Goal: Check status: Check status

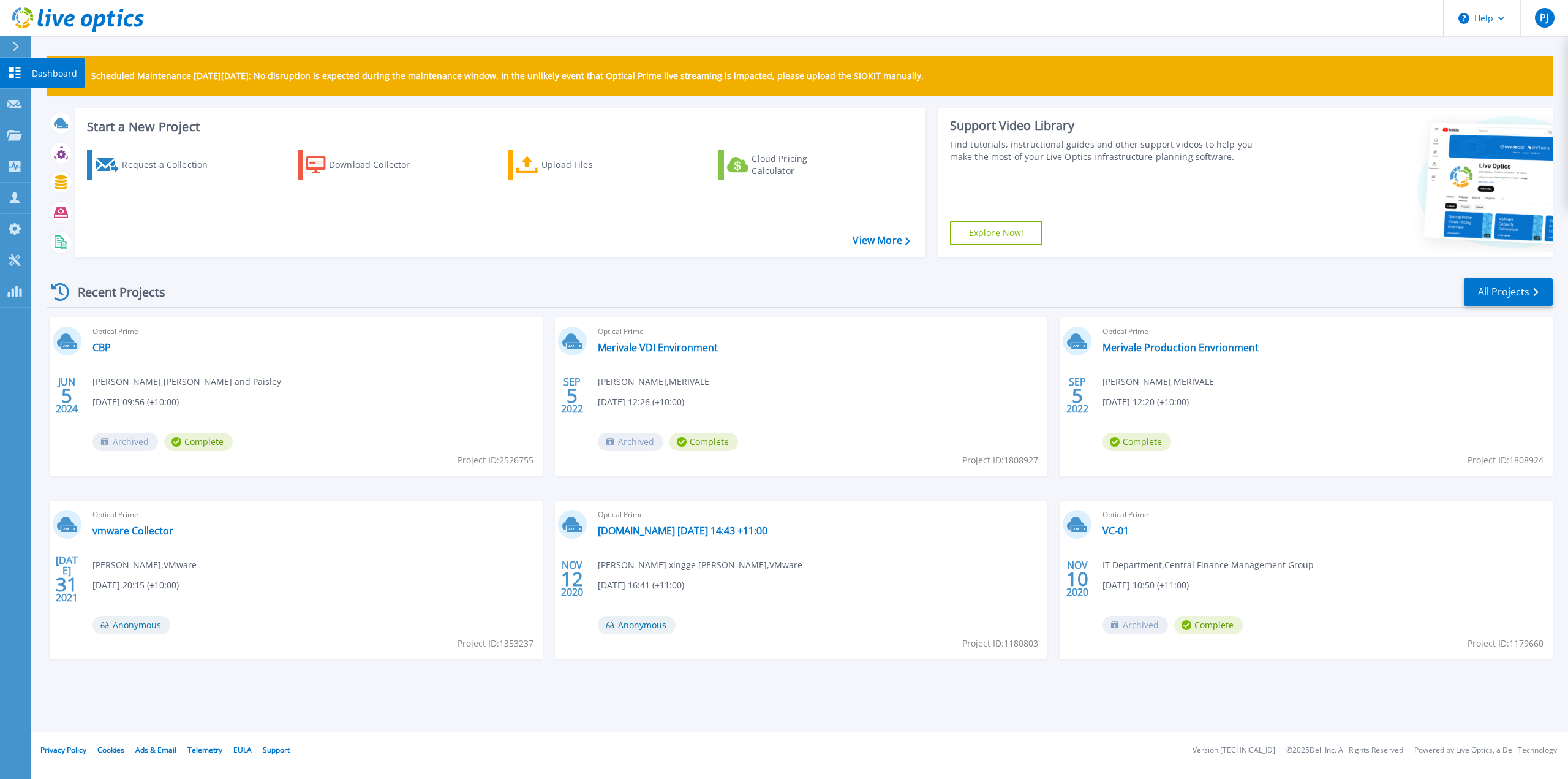
click at [15, 76] on icon at bounding box center [14, 72] width 15 height 11
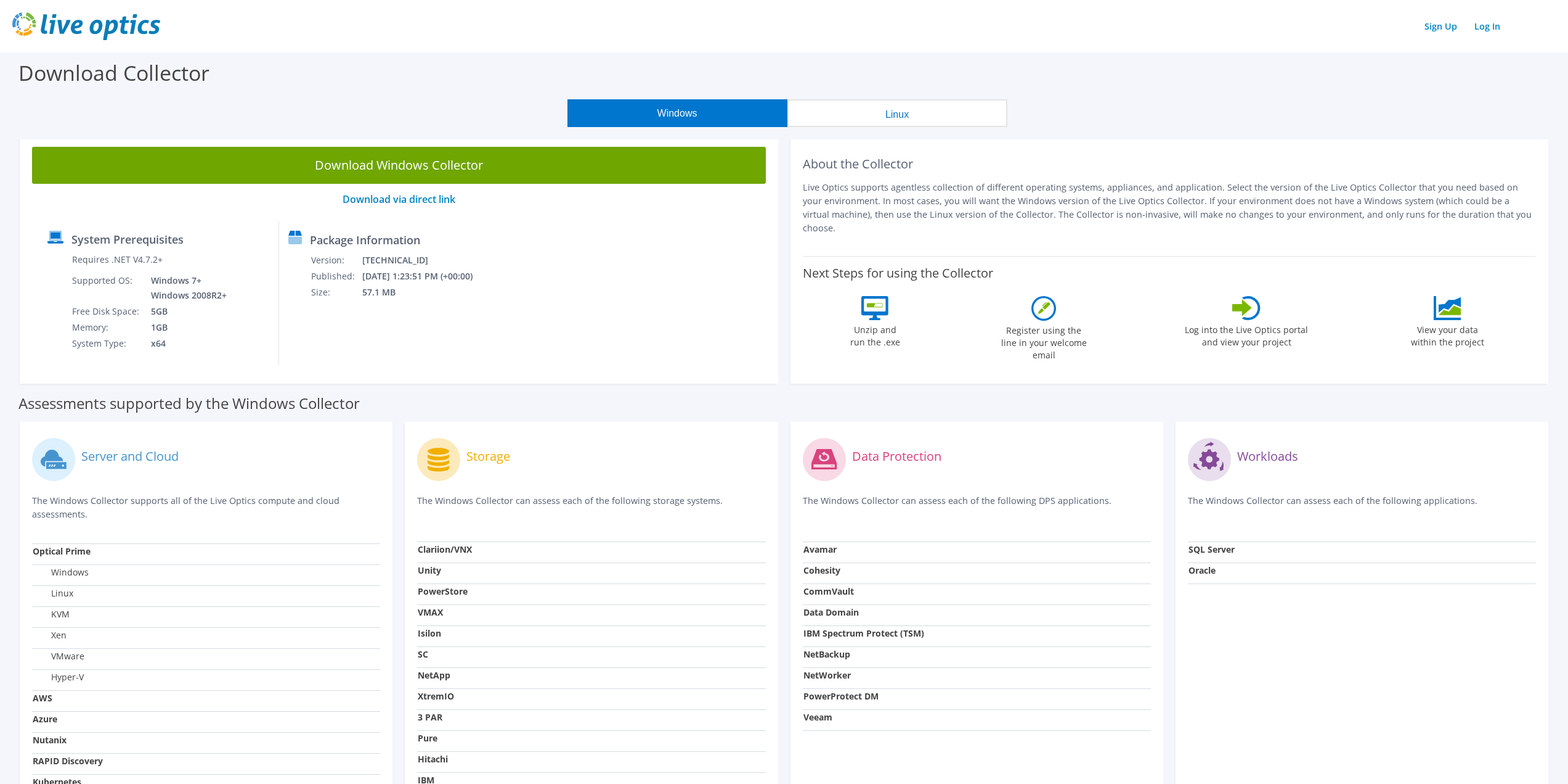
click at [897, 116] on button "Linux" at bounding box center [898, 113] width 220 height 27
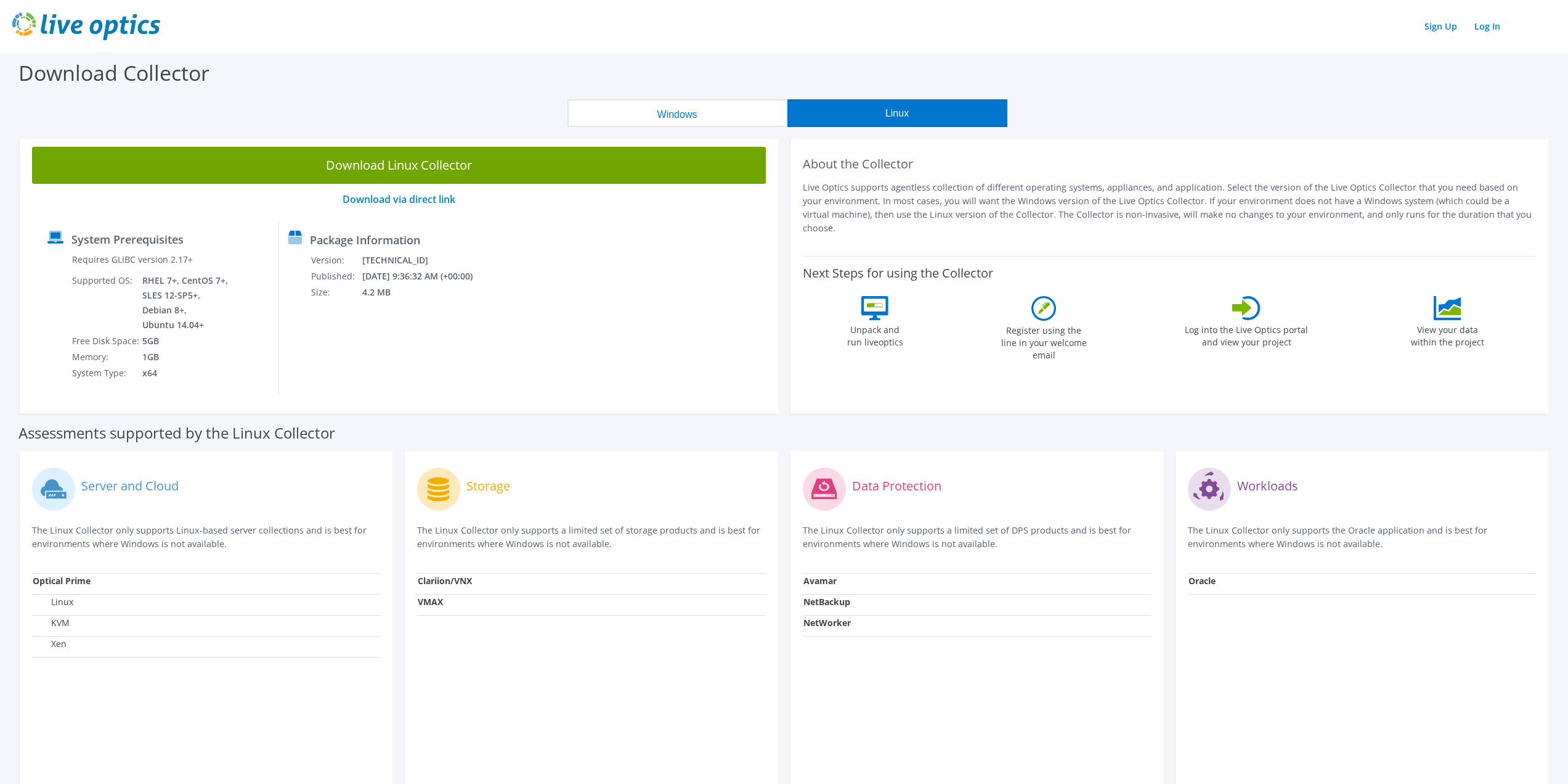
click at [667, 117] on button "Windows" at bounding box center [677, 113] width 220 height 27
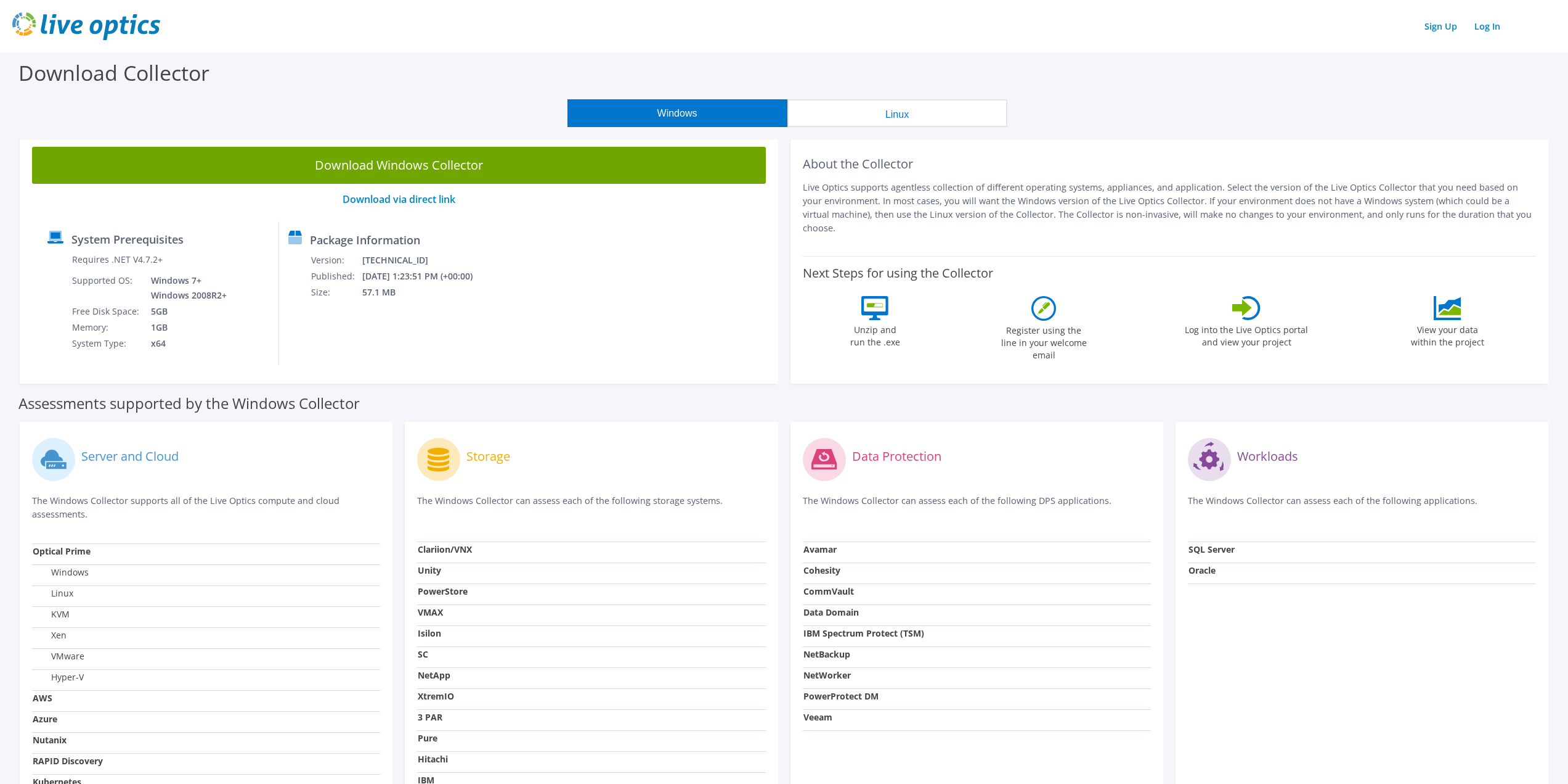
click at [872, 119] on button "Linux" at bounding box center [898, 113] width 220 height 27
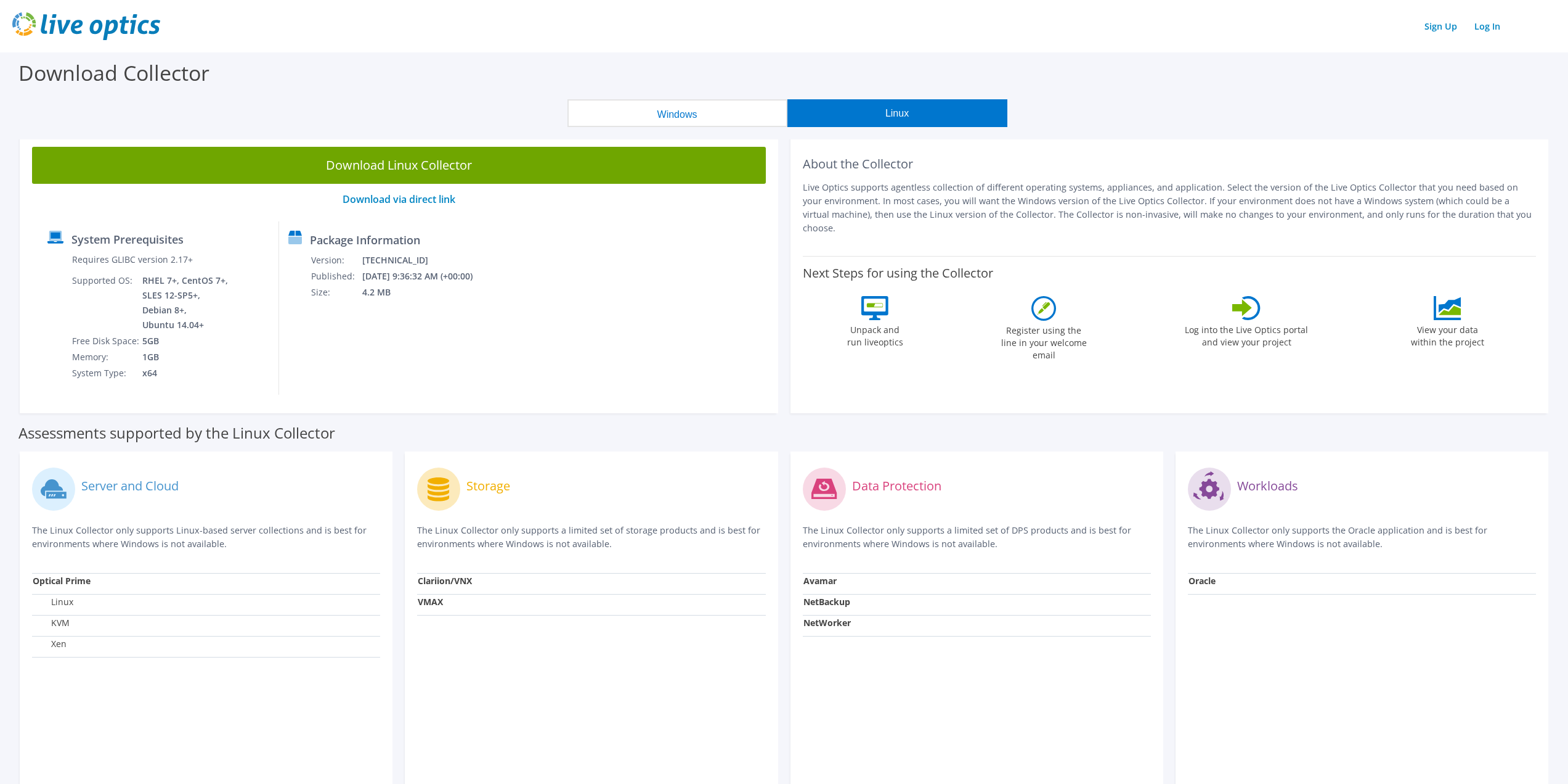
click at [665, 118] on button "Windows" at bounding box center [677, 113] width 220 height 27
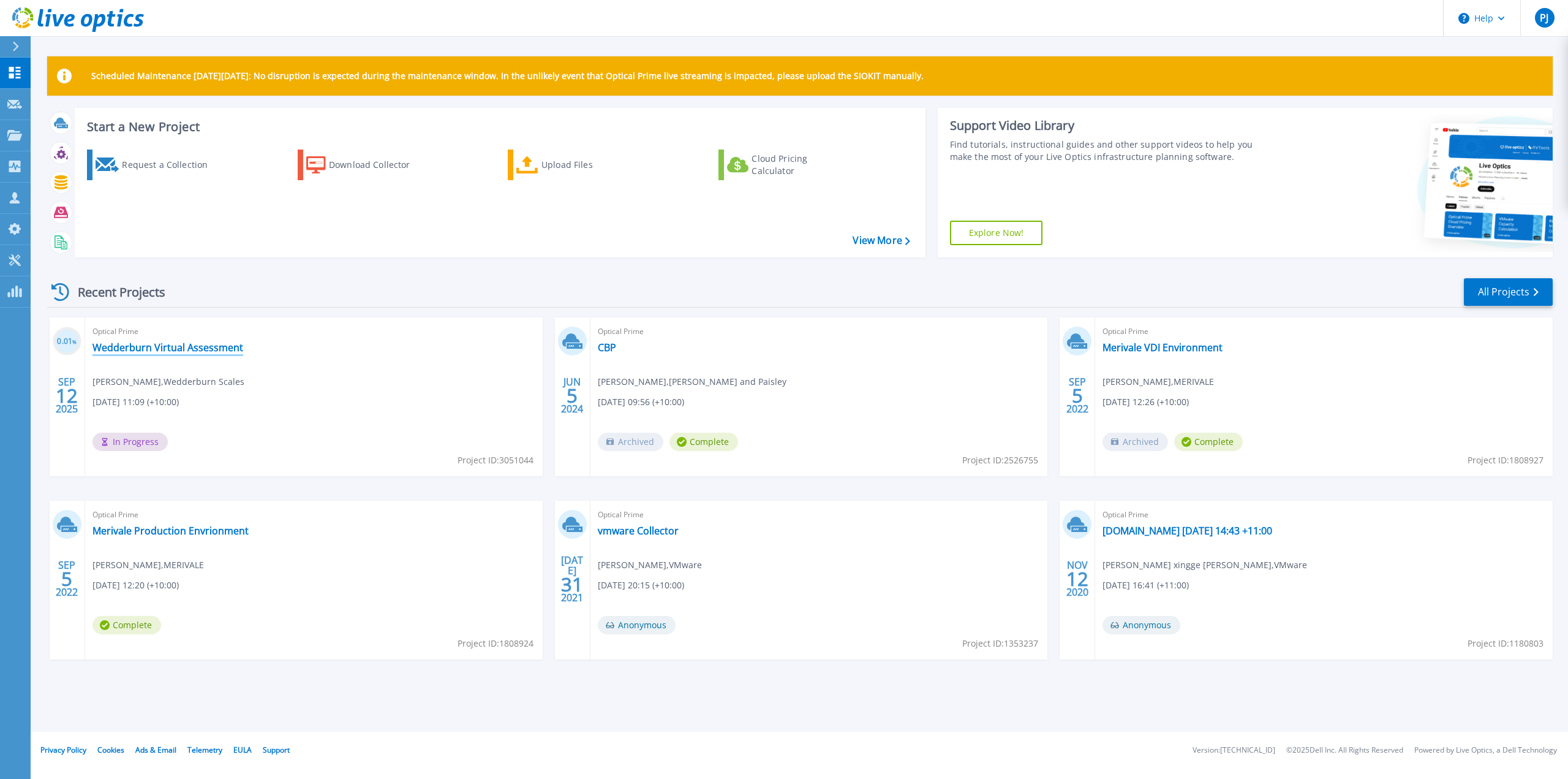
click at [180, 348] on link "Wedderburn Virtual Assessment" at bounding box center [167, 347] width 151 height 12
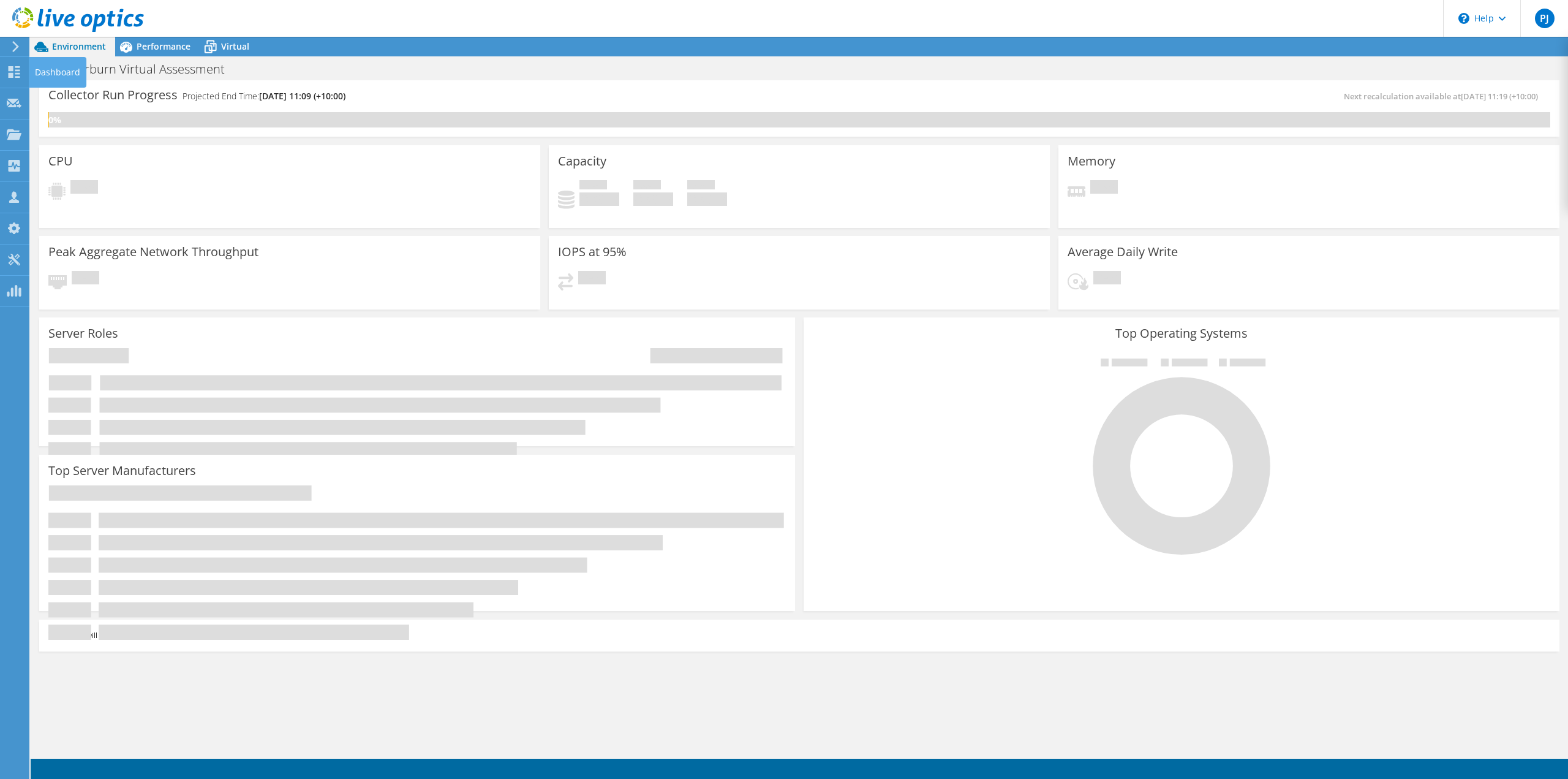
click at [11, 77] on use at bounding box center [14, 71] width 11 height 11
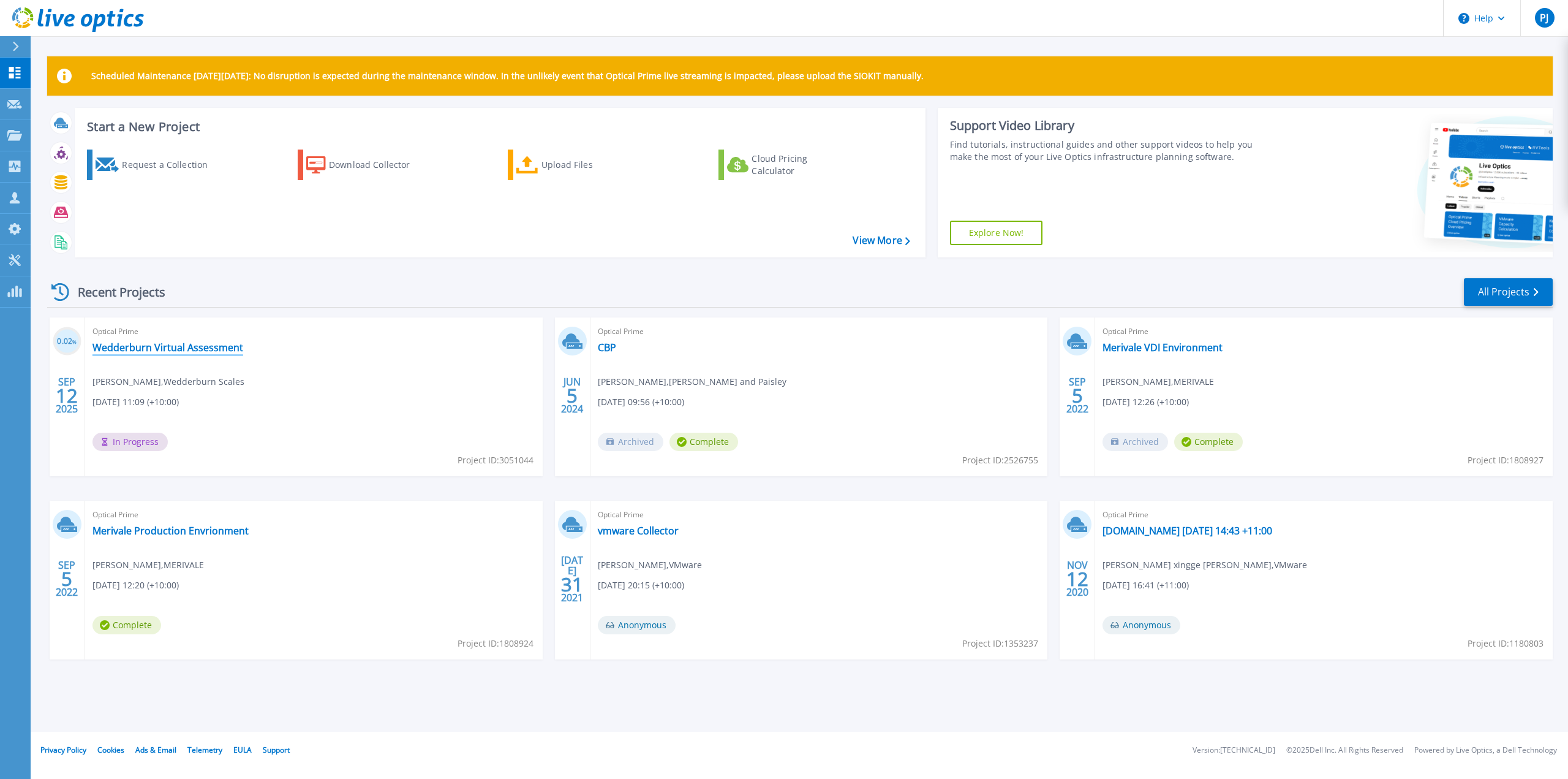
click at [170, 349] on link "Wedderburn Virtual Assessment" at bounding box center [167, 347] width 151 height 12
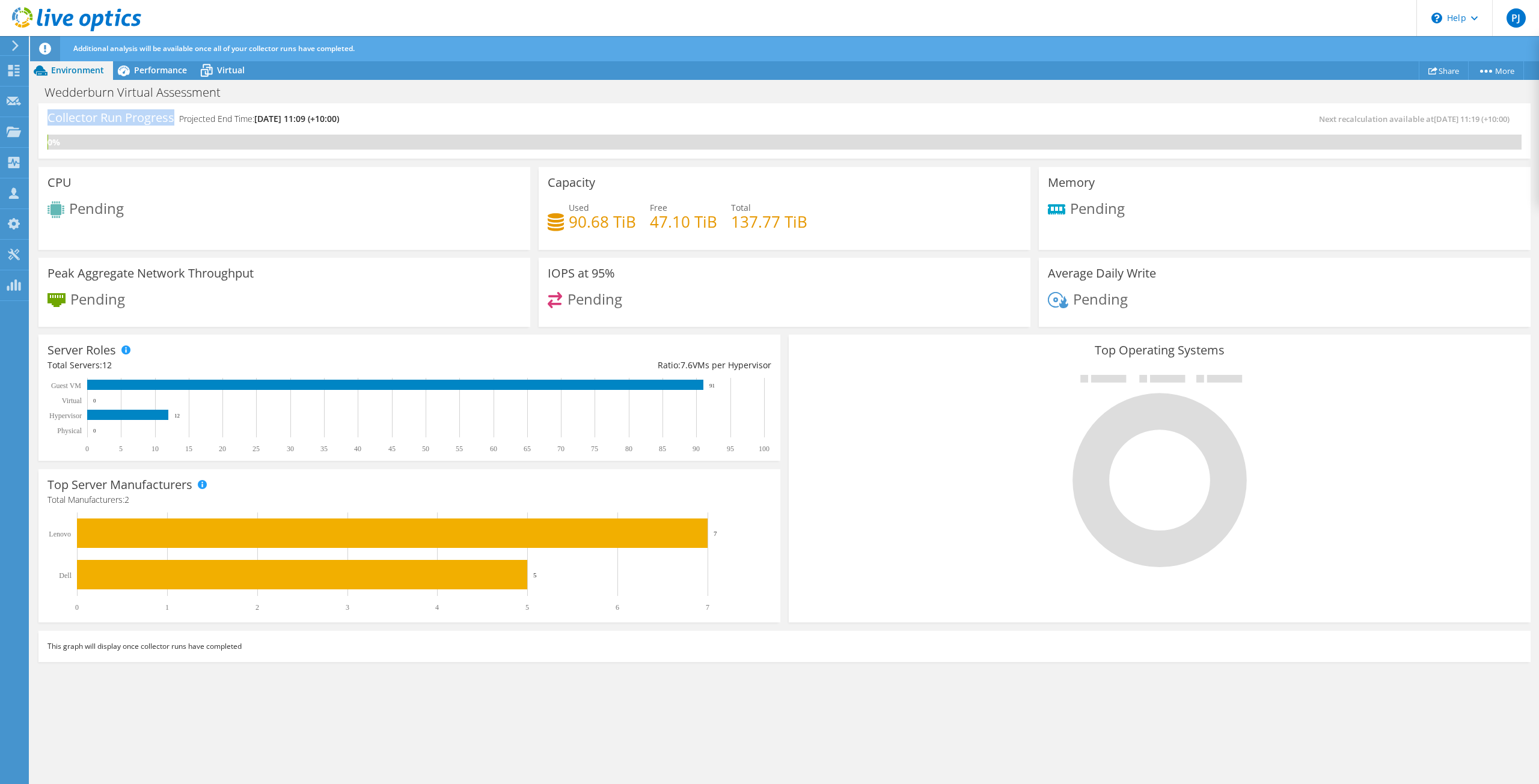
drag, startPoint x: 43, startPoint y: 118, endPoint x: 158, endPoint y: 124, distance: 115.2
click at [166, 129] on div "Collector Run Progress Projected End Time: 09/19/2025, 11:09 (+10:00) Next reca…" at bounding box center [784, 131] width 1492 height 55
click at [208, 119] on h4 "Projected End Time: 09/19/2025, 11:09 (+10:00)" at bounding box center [259, 118] width 160 height 13
click at [167, 72] on span "Performance" at bounding box center [160, 69] width 53 height 11
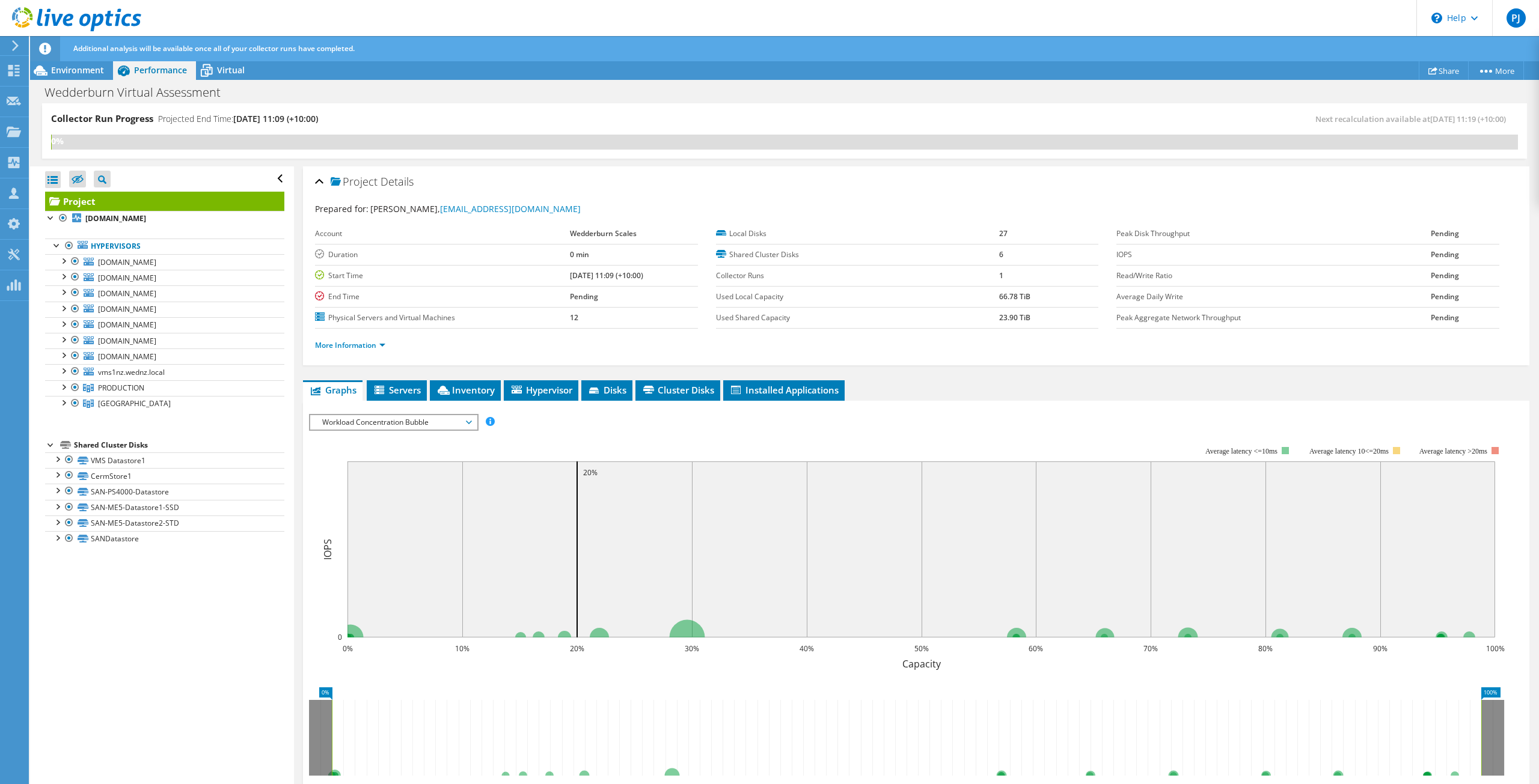
click at [58, 71] on span "Environment" at bounding box center [77, 69] width 53 height 11
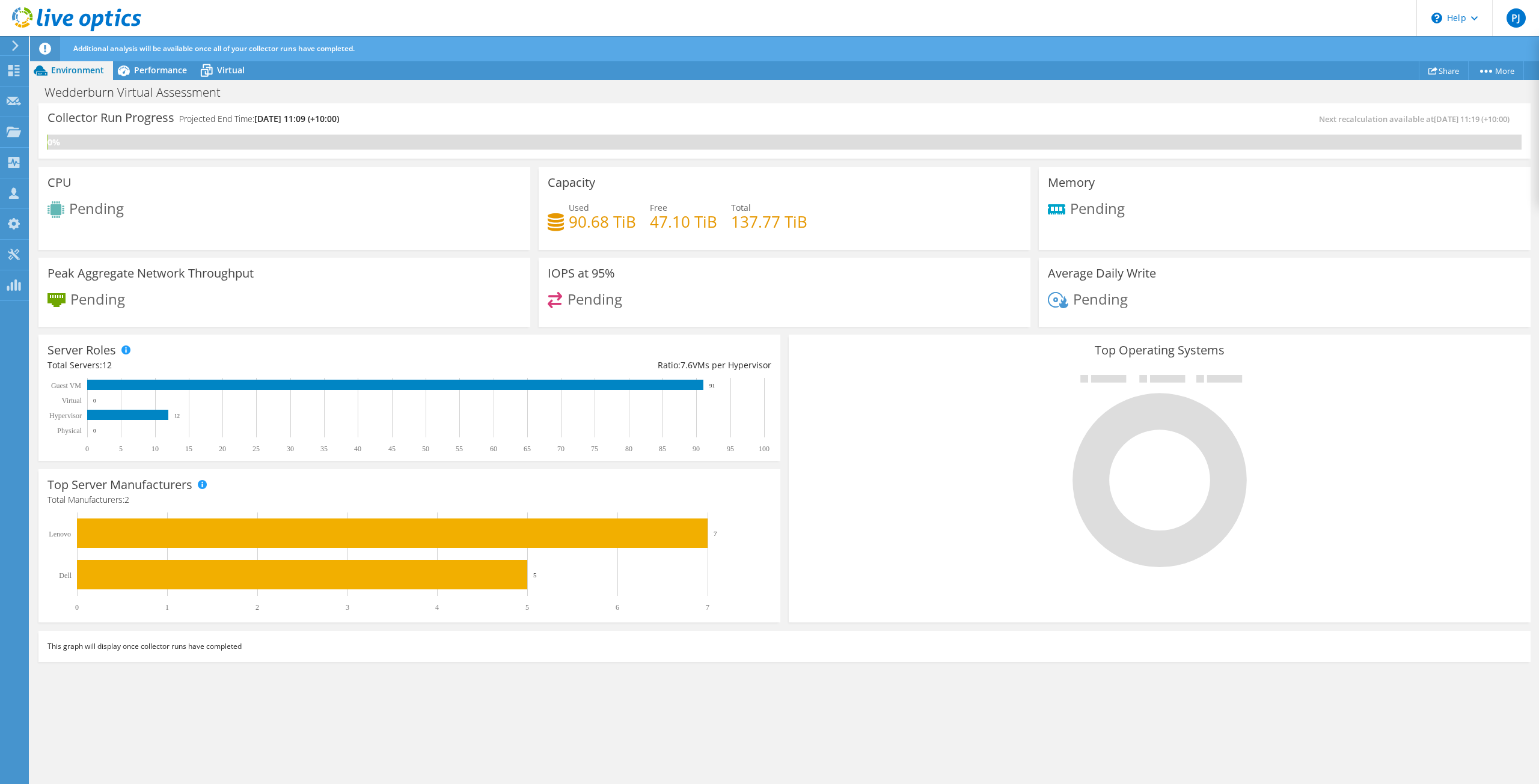
click at [157, 76] on div "Performance" at bounding box center [155, 70] width 83 height 19
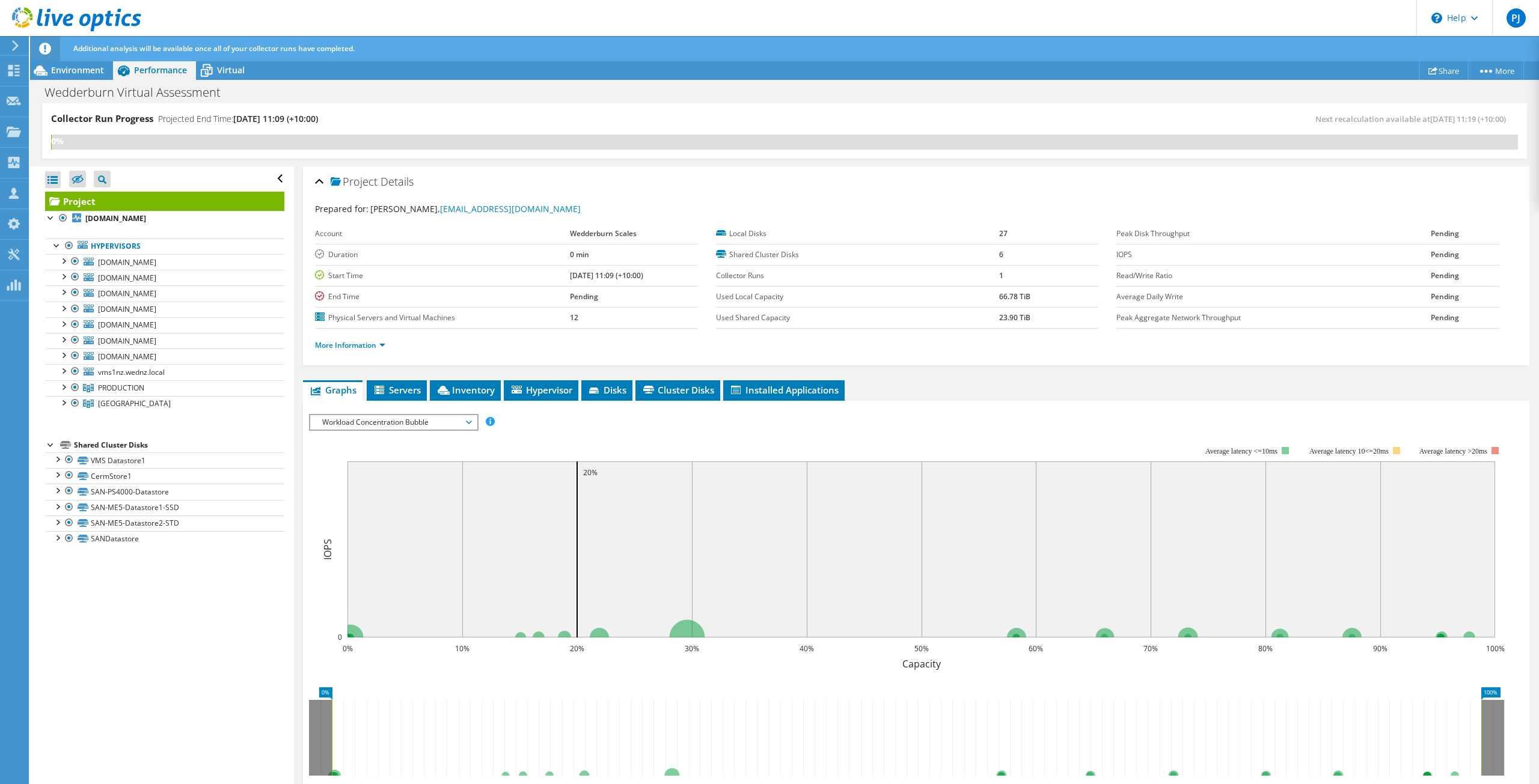
click at [70, 71] on span "Environment" at bounding box center [77, 69] width 53 height 11
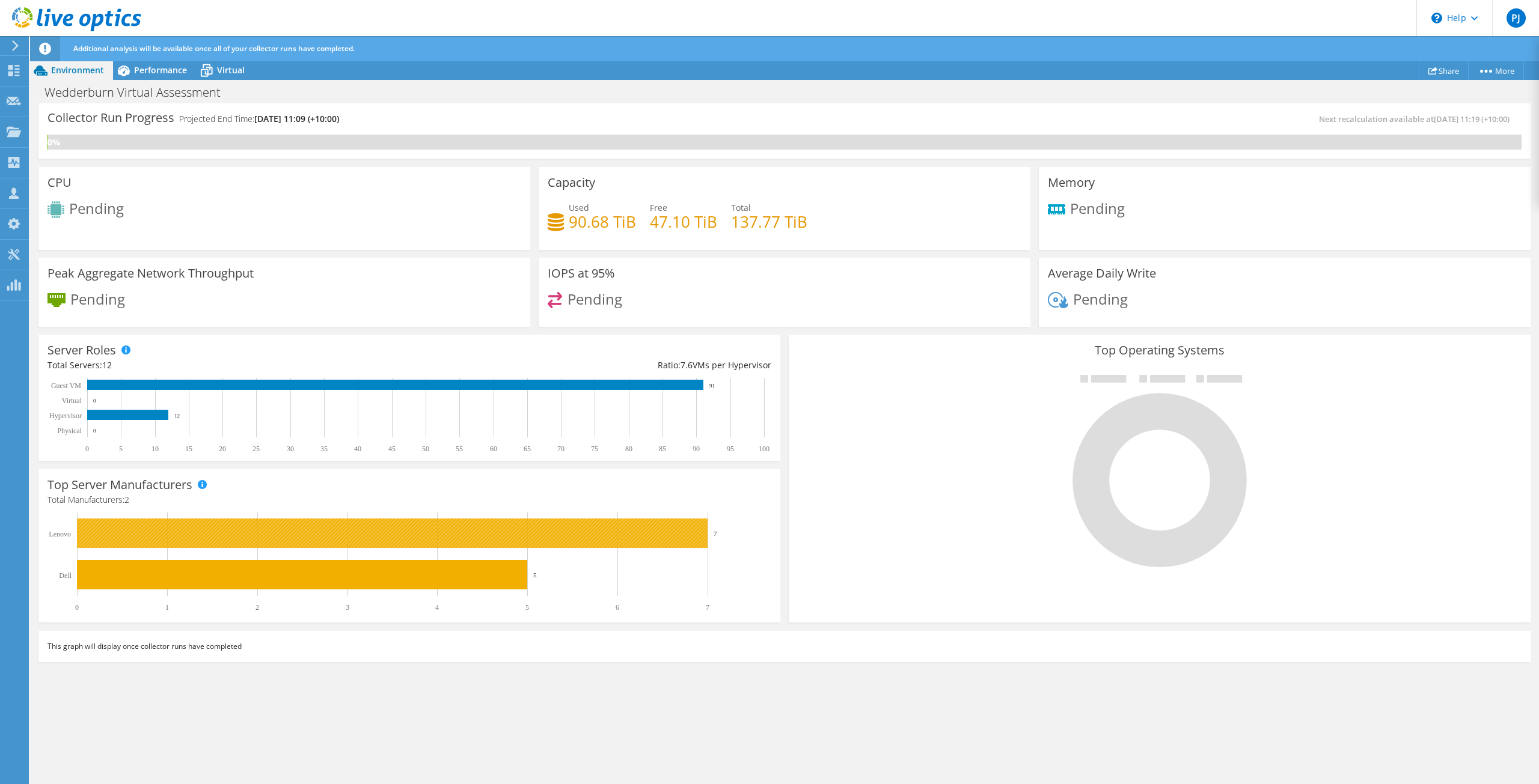
click at [559, 531] on rect at bounding box center [392, 533] width 630 height 29
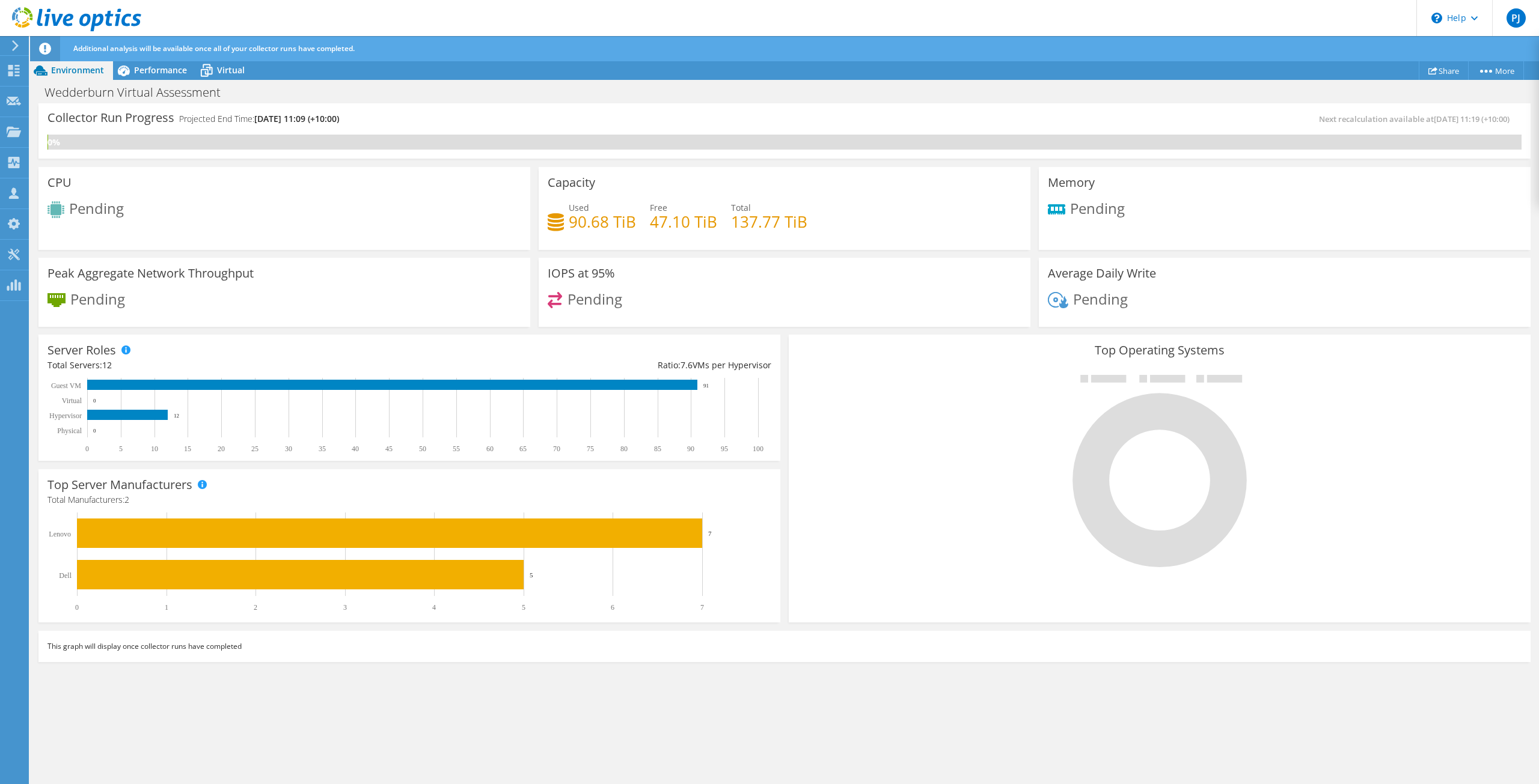
click at [159, 73] on span "Performance" at bounding box center [160, 69] width 53 height 11
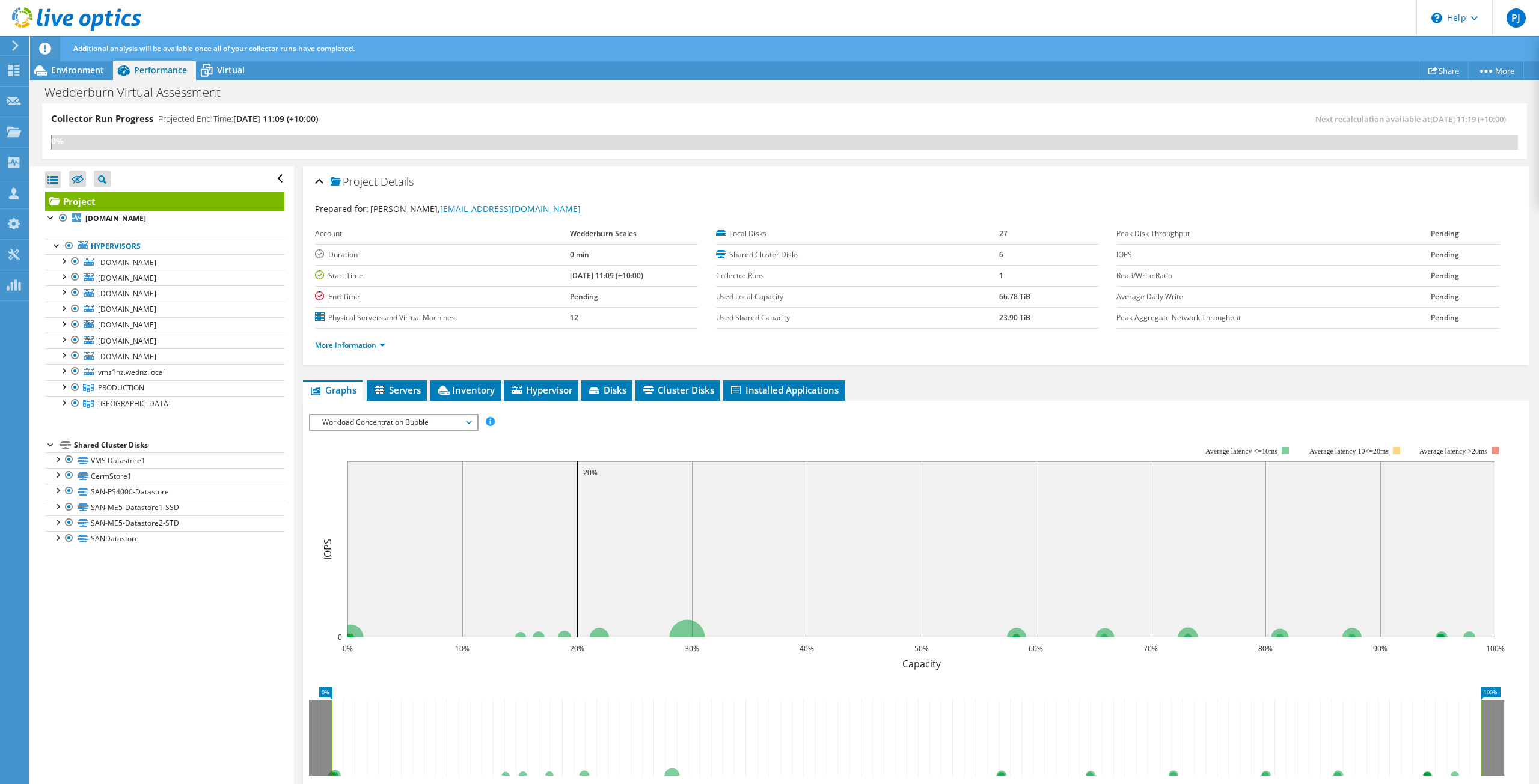
click at [63, 387] on div at bounding box center [63, 386] width 12 height 12
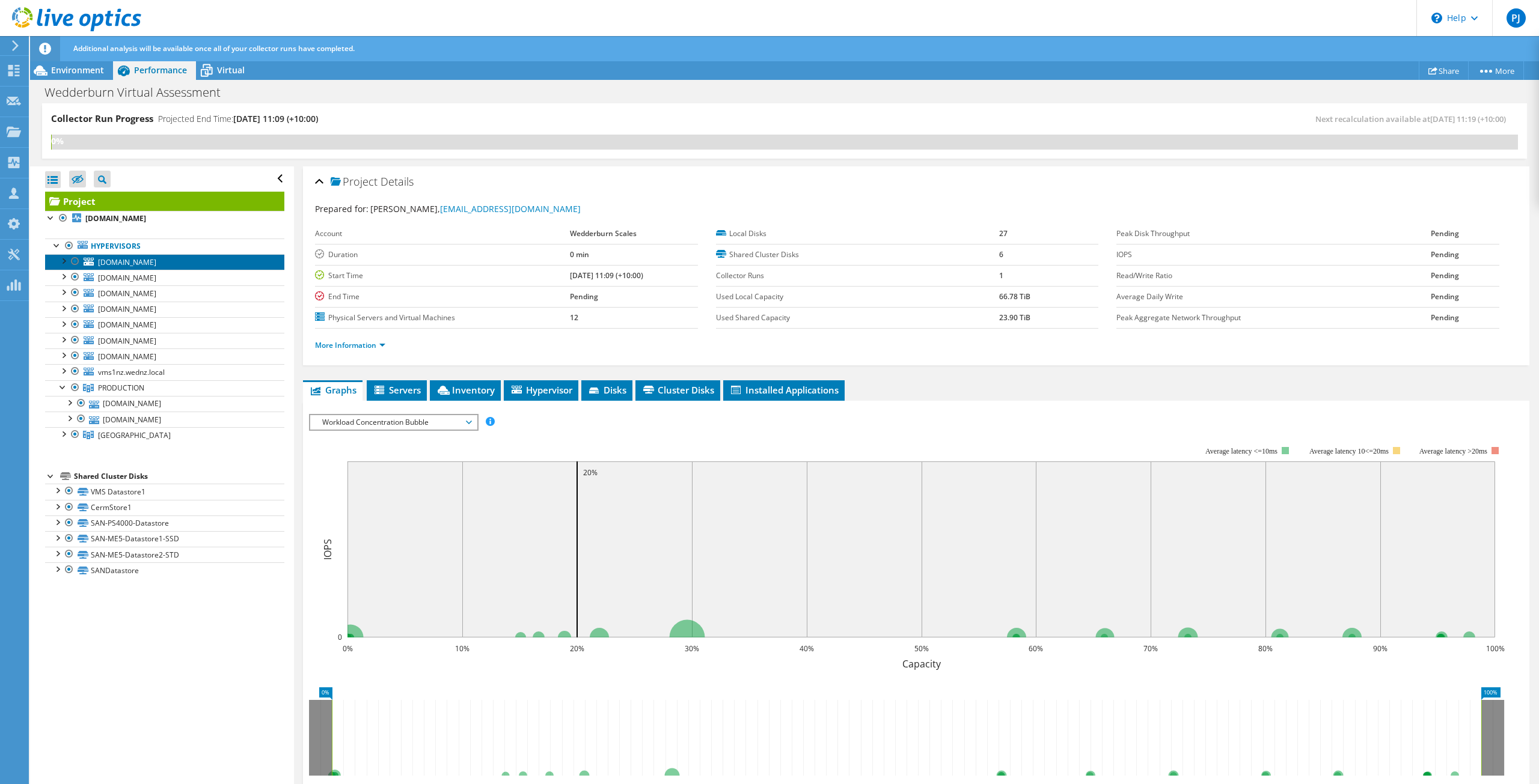
click at [112, 258] on span "vms3au.wedderburn.com.au" at bounding box center [126, 263] width 58 height 10
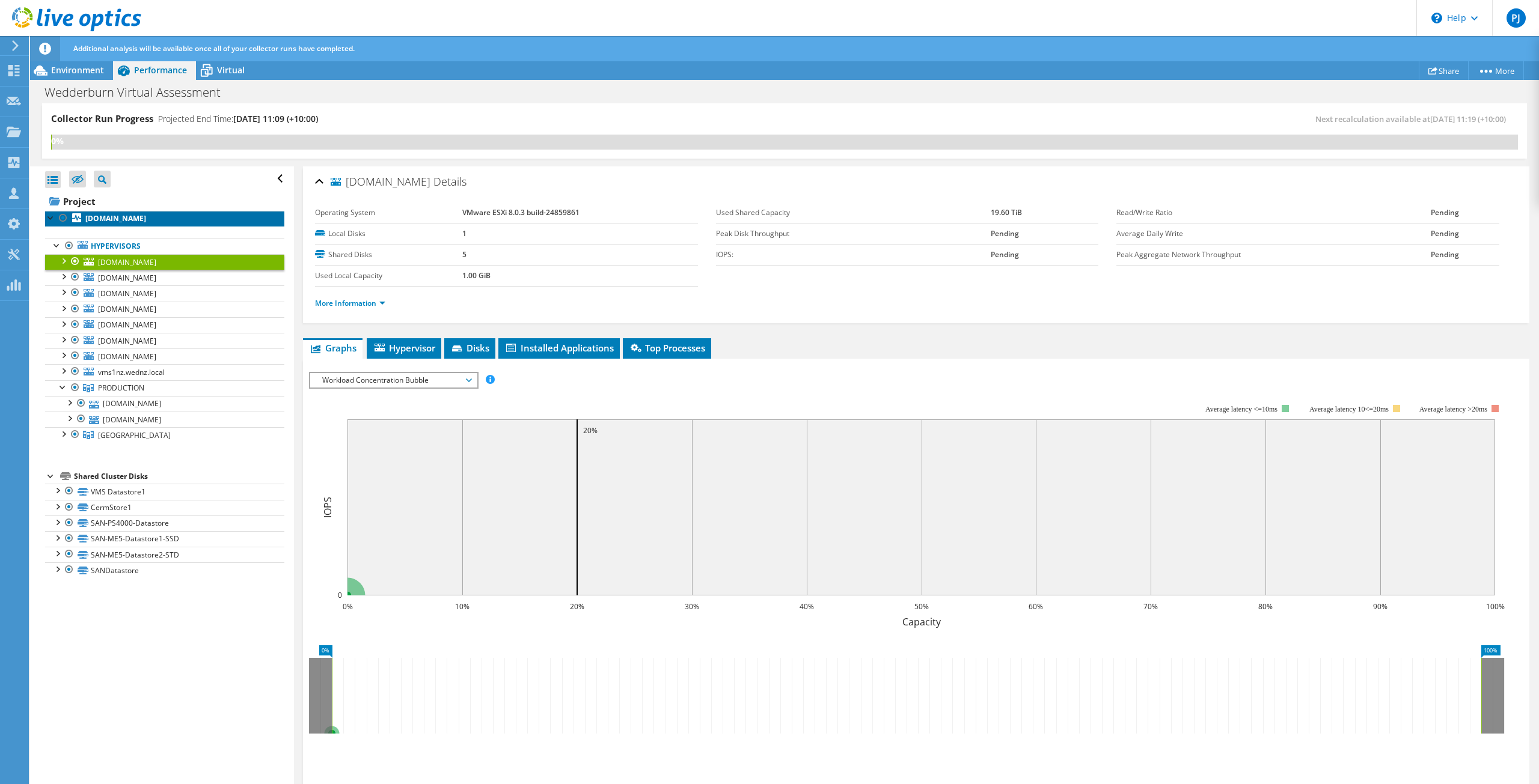
click at [113, 215] on b "vms1au.wedderburn.com.au" at bounding box center [116, 219] width 61 height 10
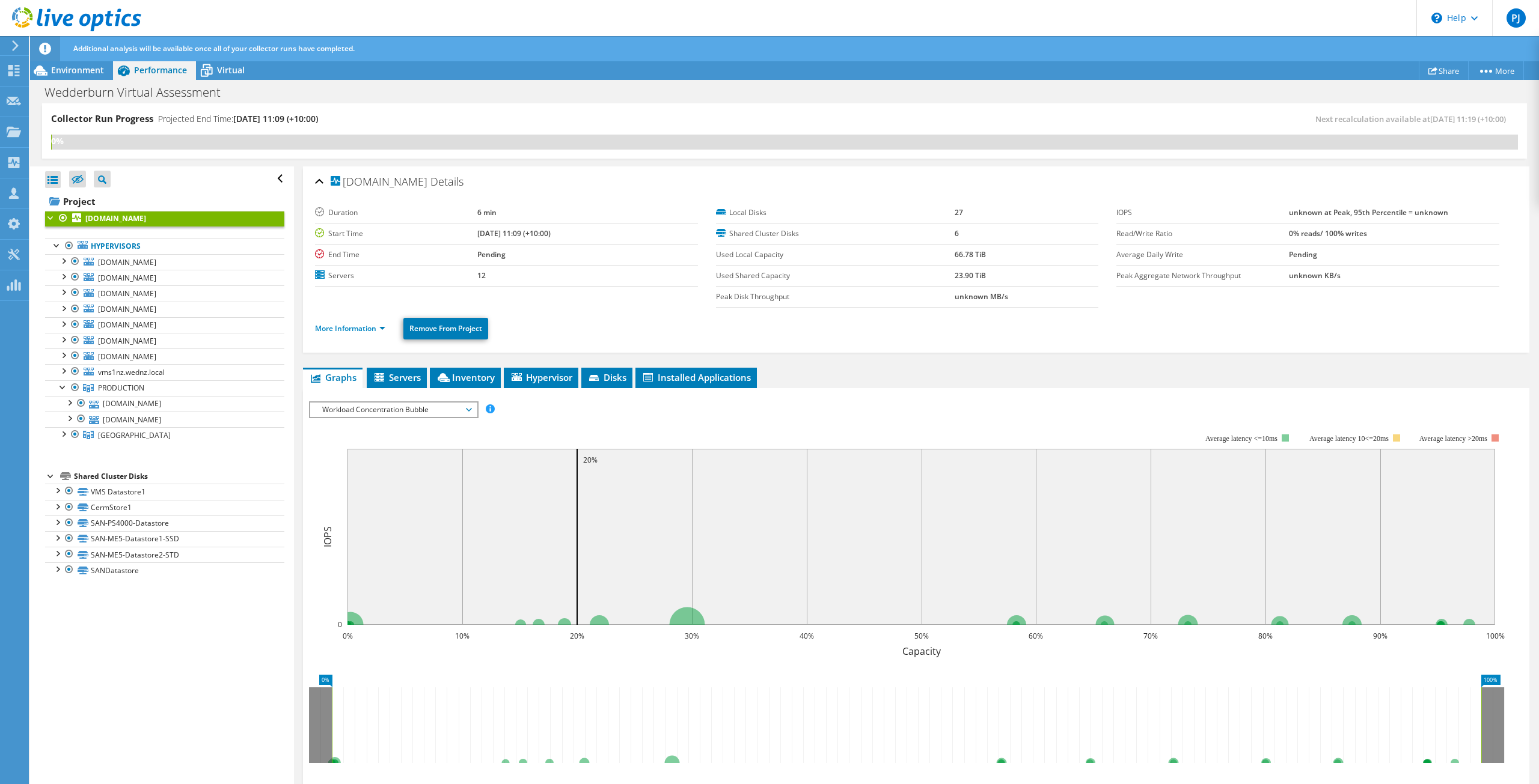
click at [397, 370] on li "Servers" at bounding box center [397, 379] width 61 height 21
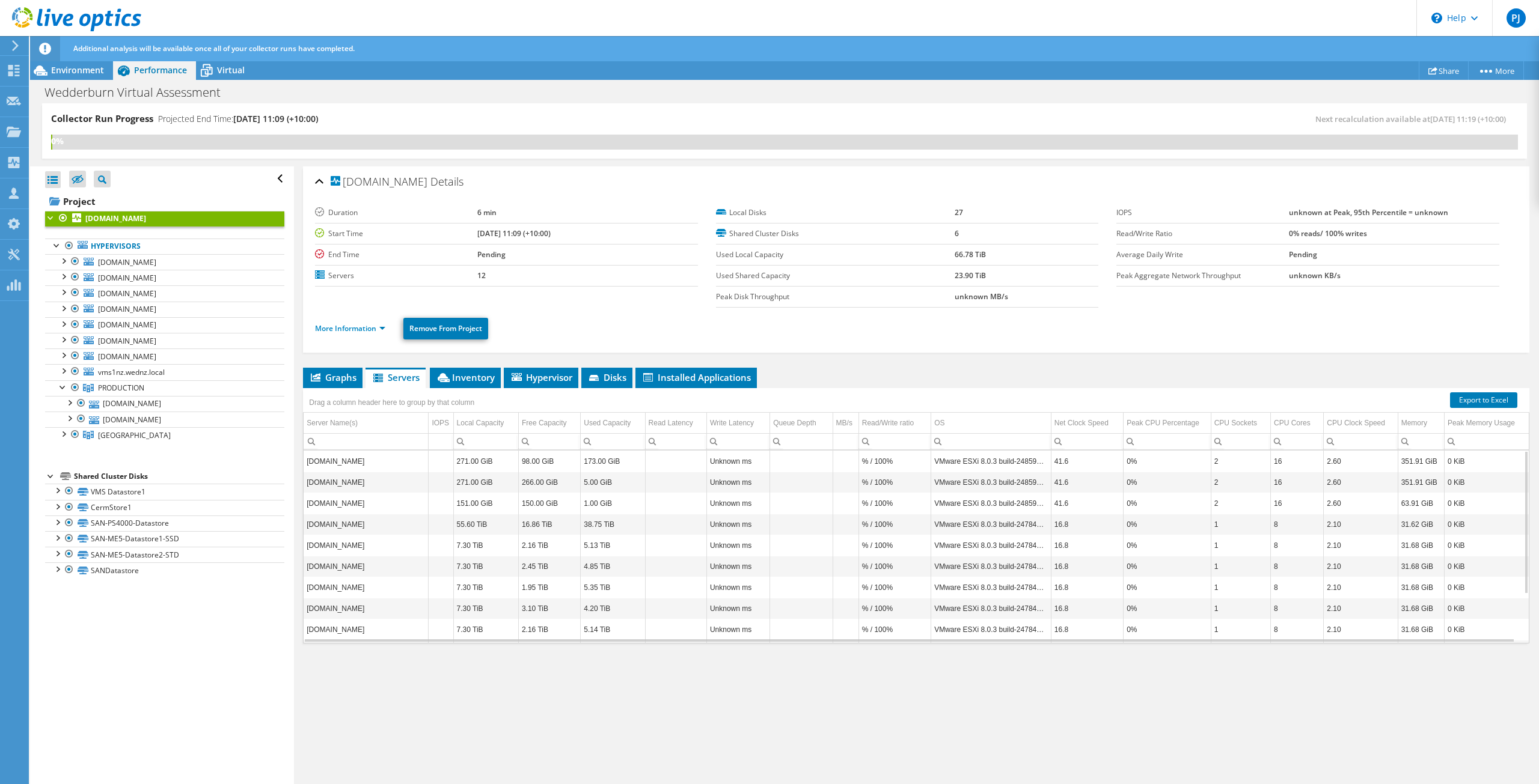
click at [451, 370] on li "Inventory" at bounding box center [465, 379] width 71 height 21
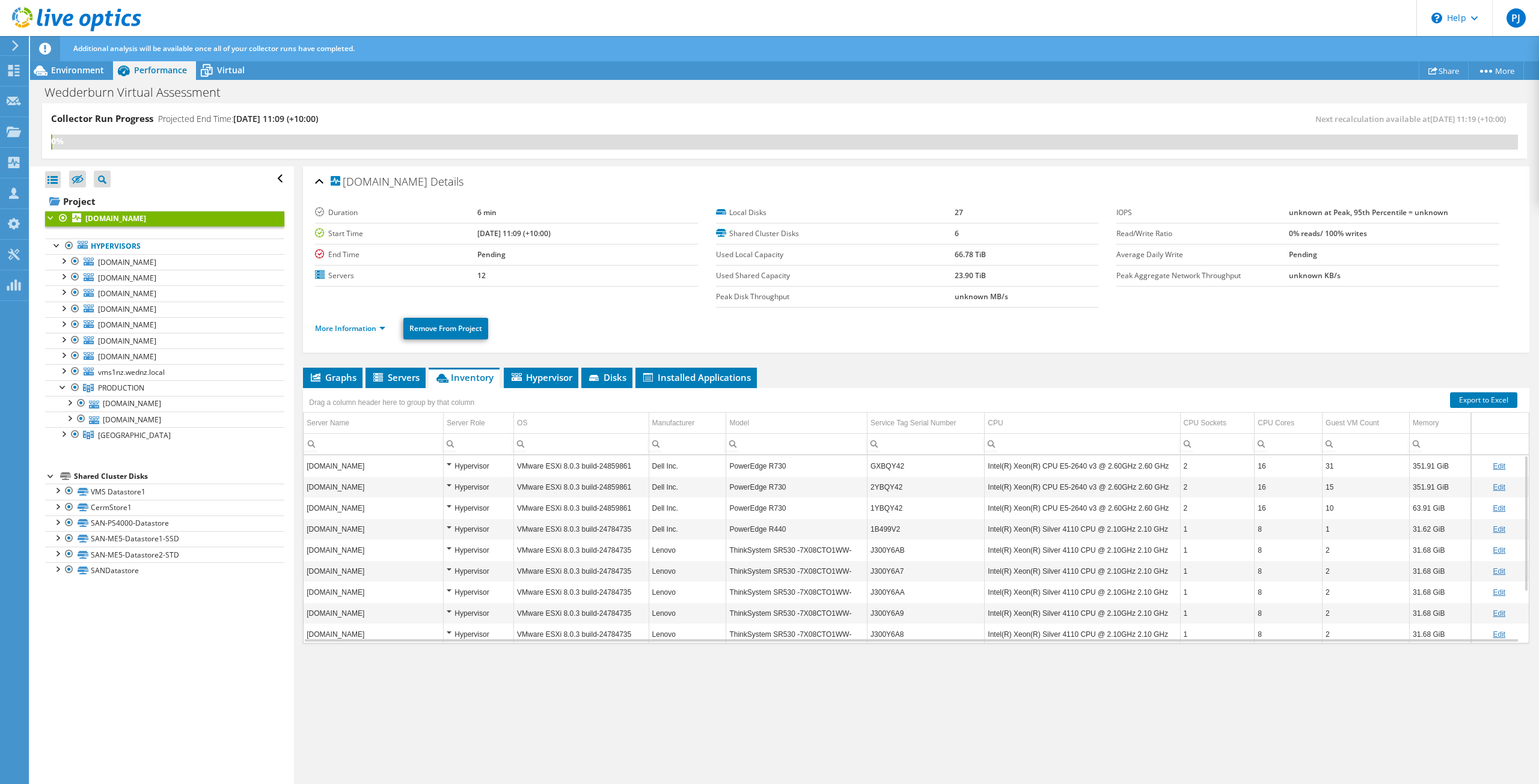
click at [609, 372] on span "Disks" at bounding box center [606, 378] width 39 height 12
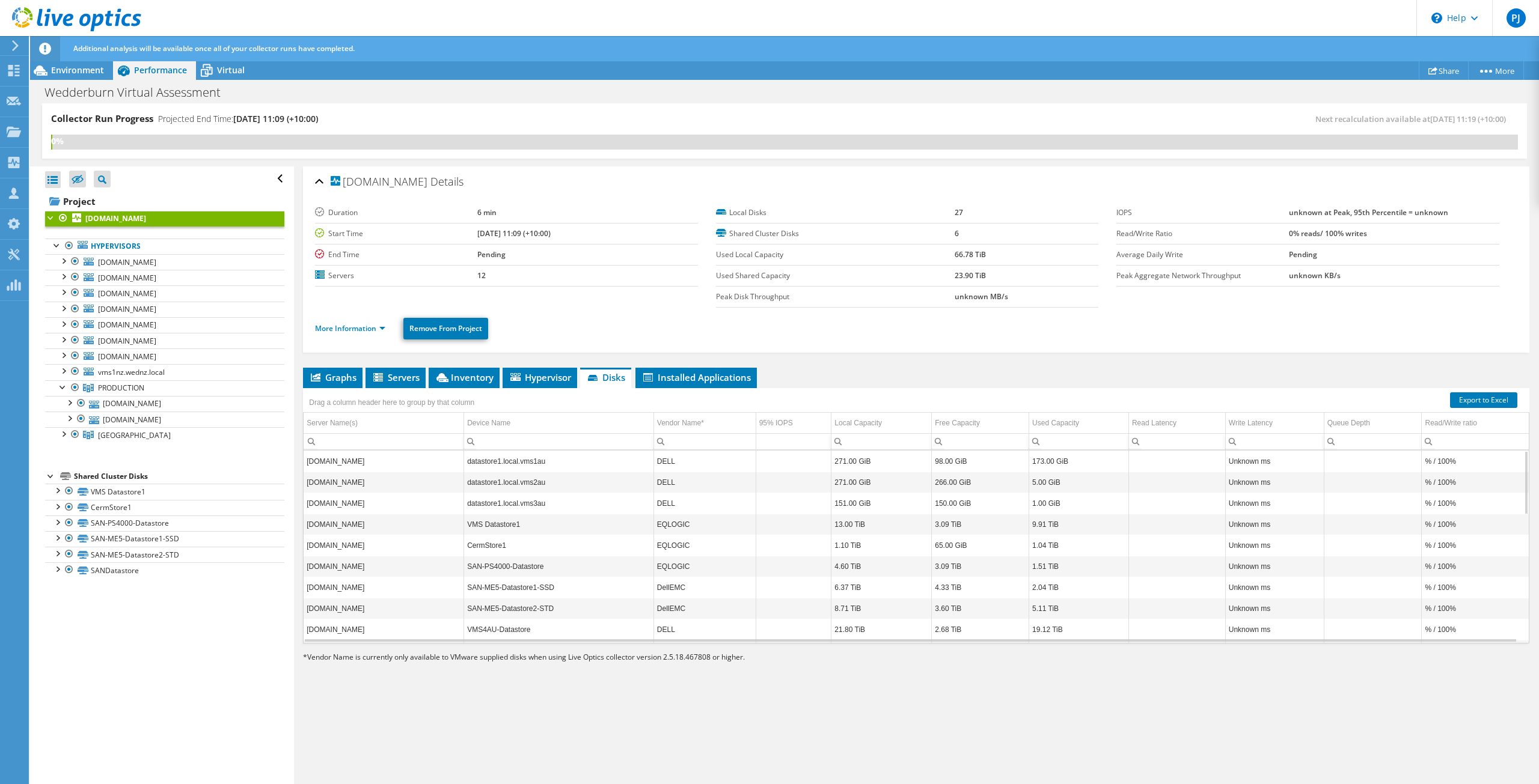
click at [337, 373] on span "Graphs" at bounding box center [332, 378] width 48 height 12
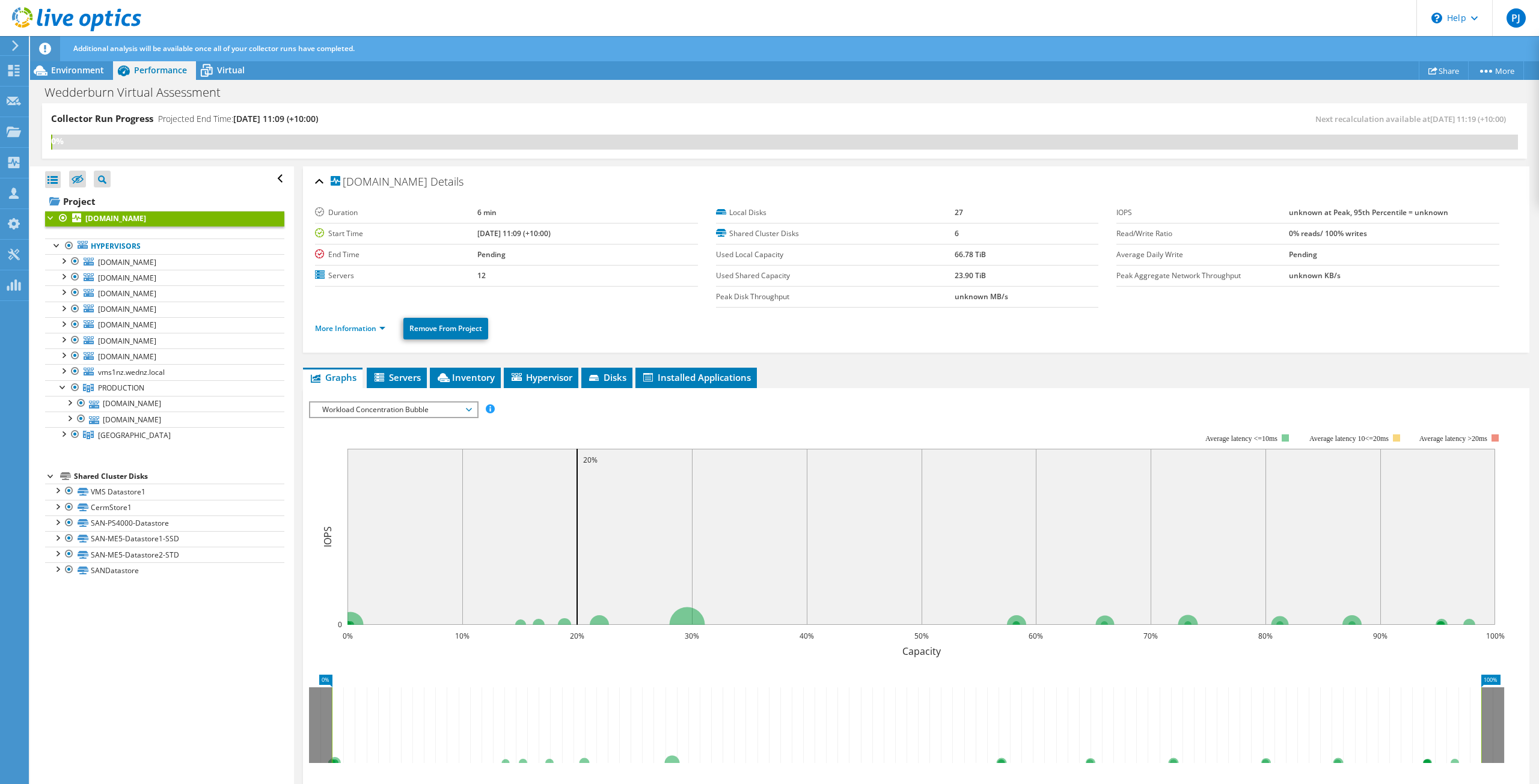
click at [429, 411] on span "Workload Concentration Bubble" at bounding box center [393, 410] width 155 height 15
click at [362, 424] on li "IOPS" at bounding box center [393, 424] width 167 height 15
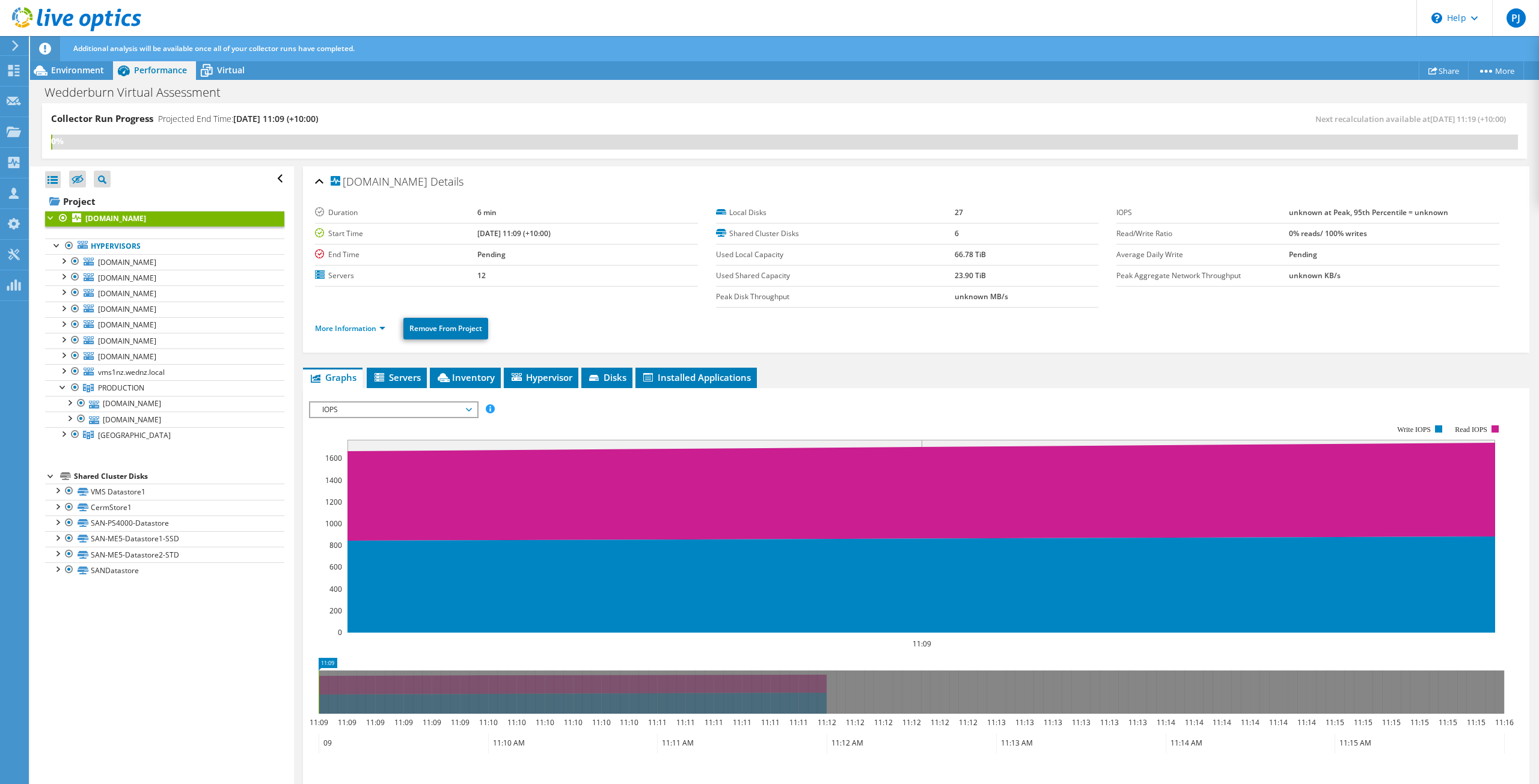
click at [409, 404] on span "IOPS" at bounding box center [393, 410] width 155 height 15
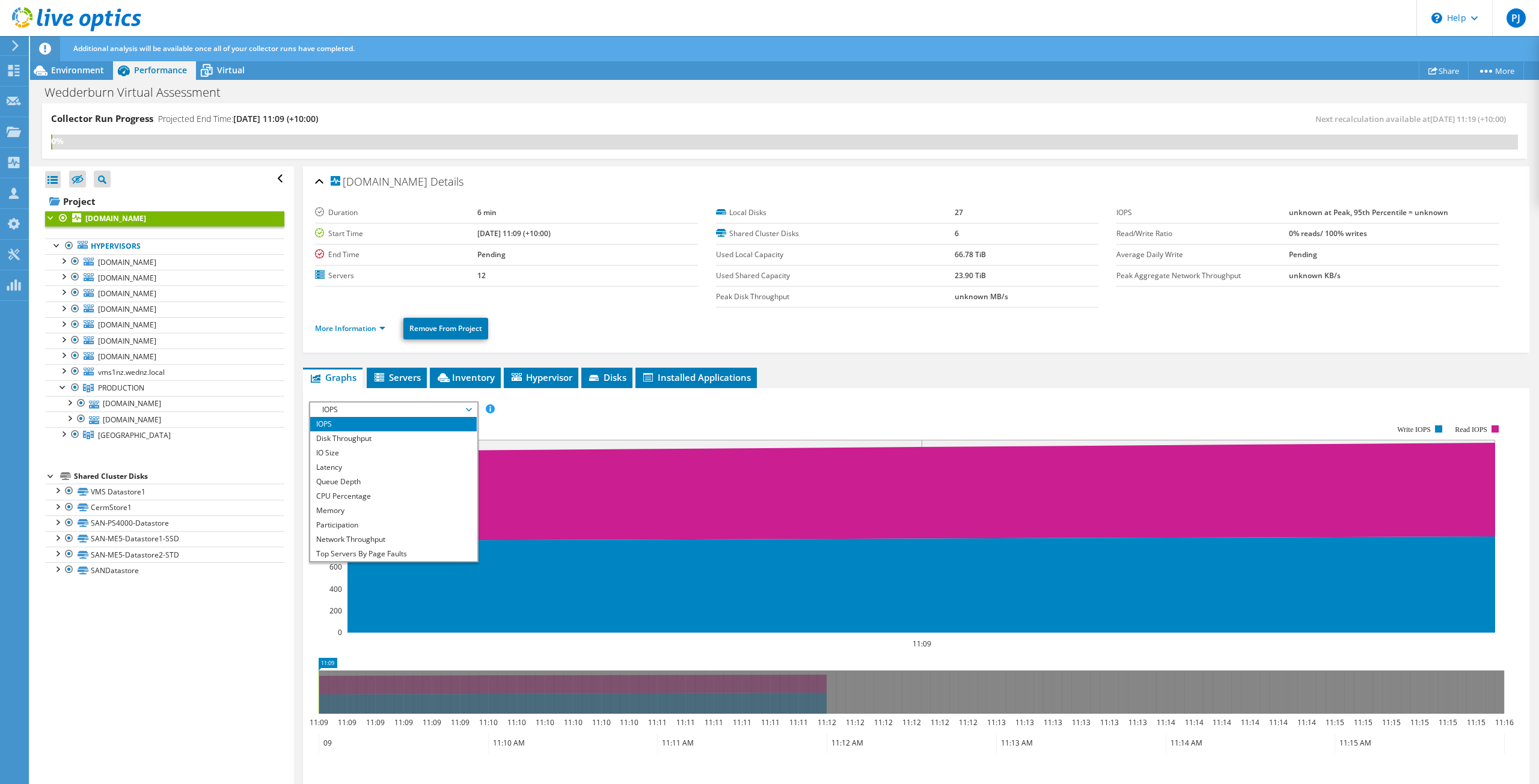
click at [383, 502] on li "CPU Percentage" at bounding box center [393, 496] width 167 height 15
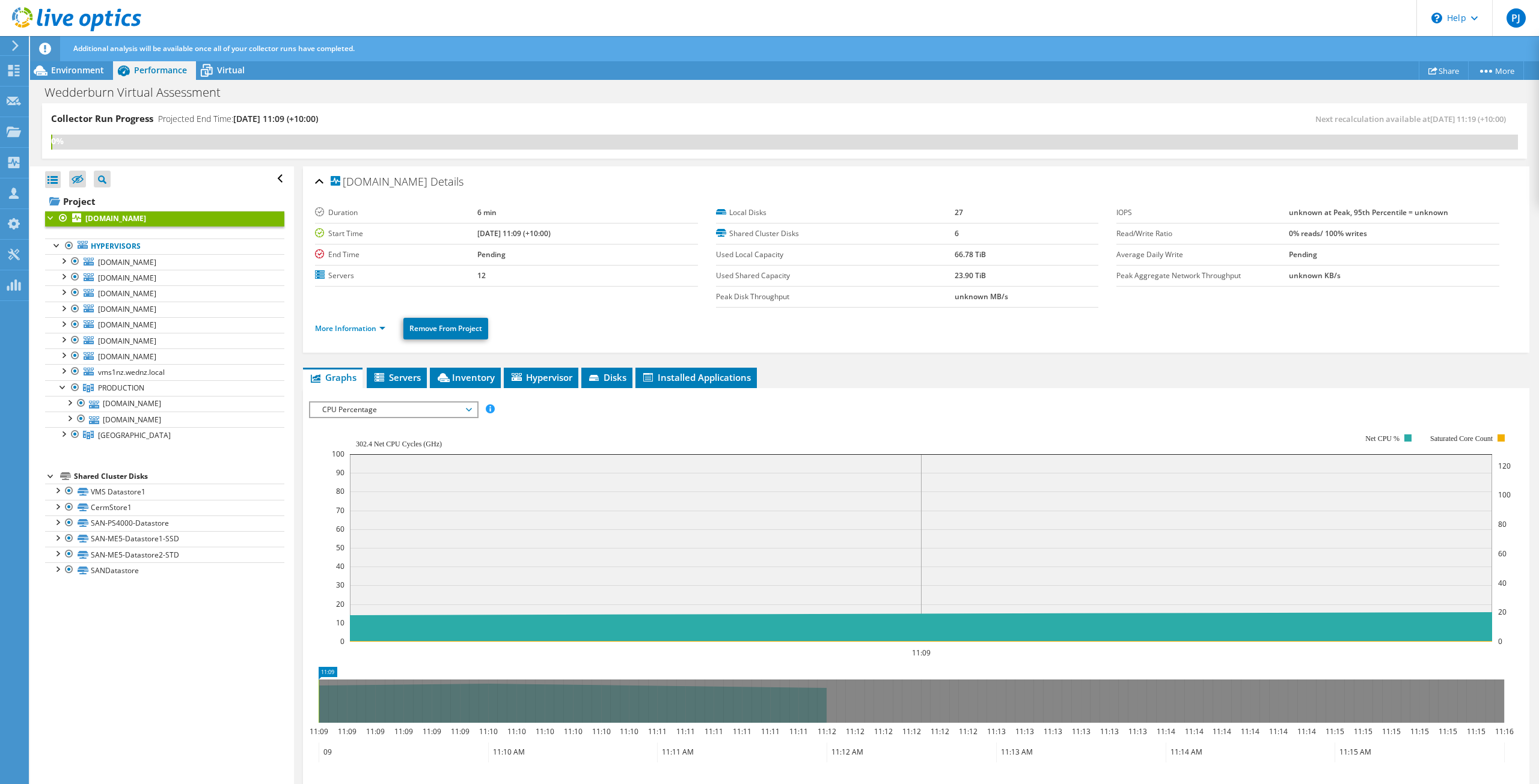
click at [396, 407] on span "CPU Percentage" at bounding box center [393, 410] width 155 height 15
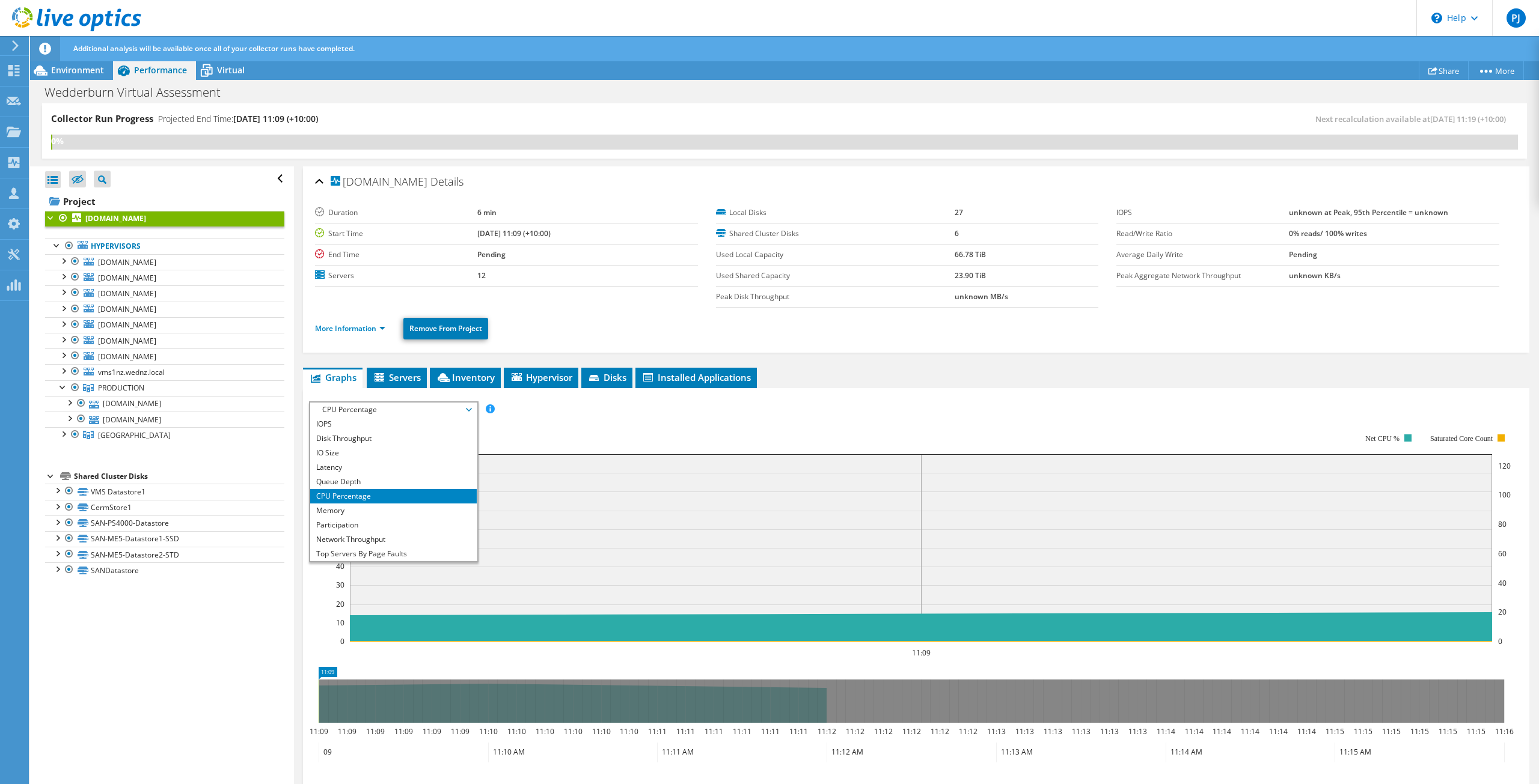
click at [370, 507] on li "Memory" at bounding box center [393, 511] width 167 height 15
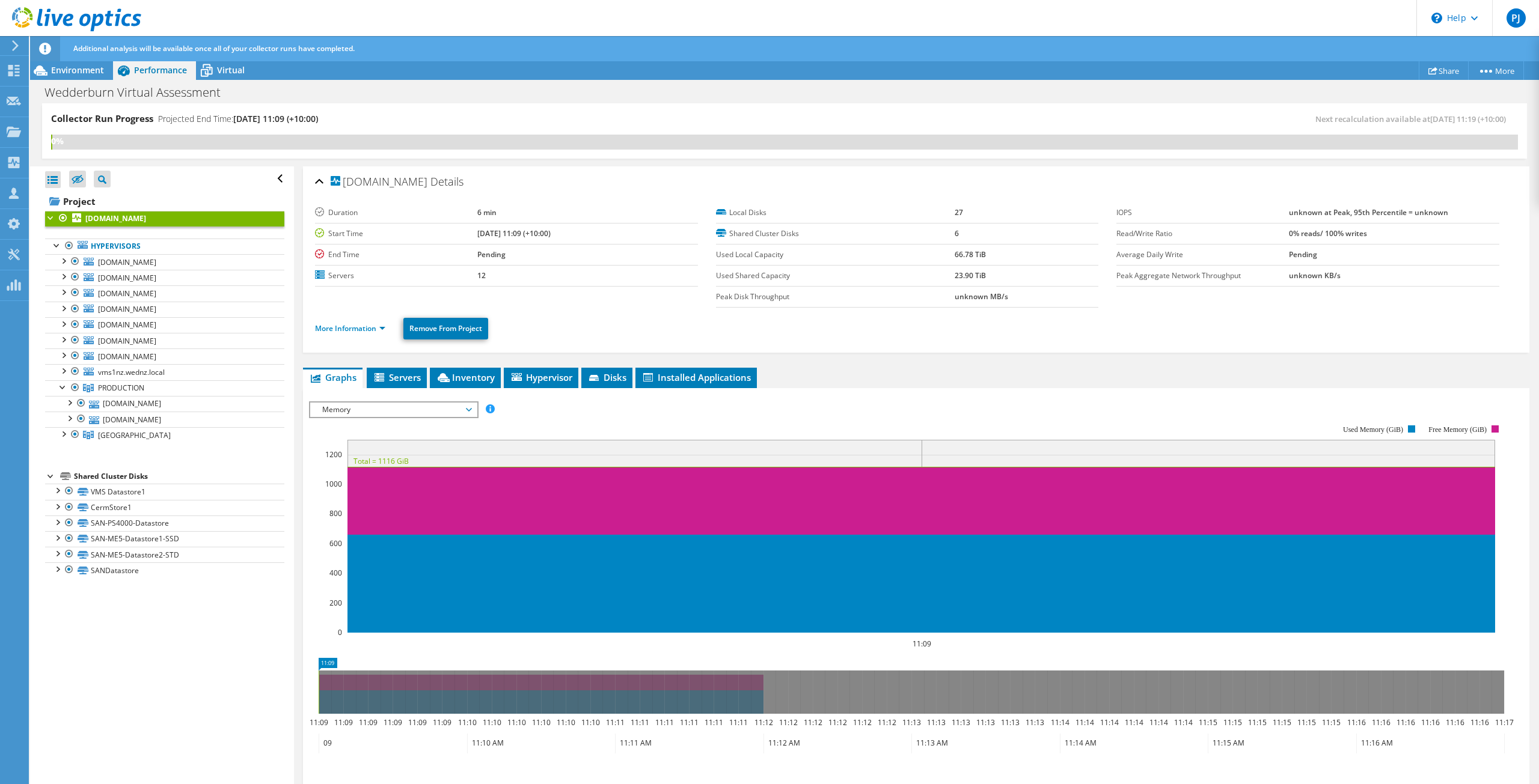
click at [385, 374] on icon at bounding box center [380, 379] width 12 height 10
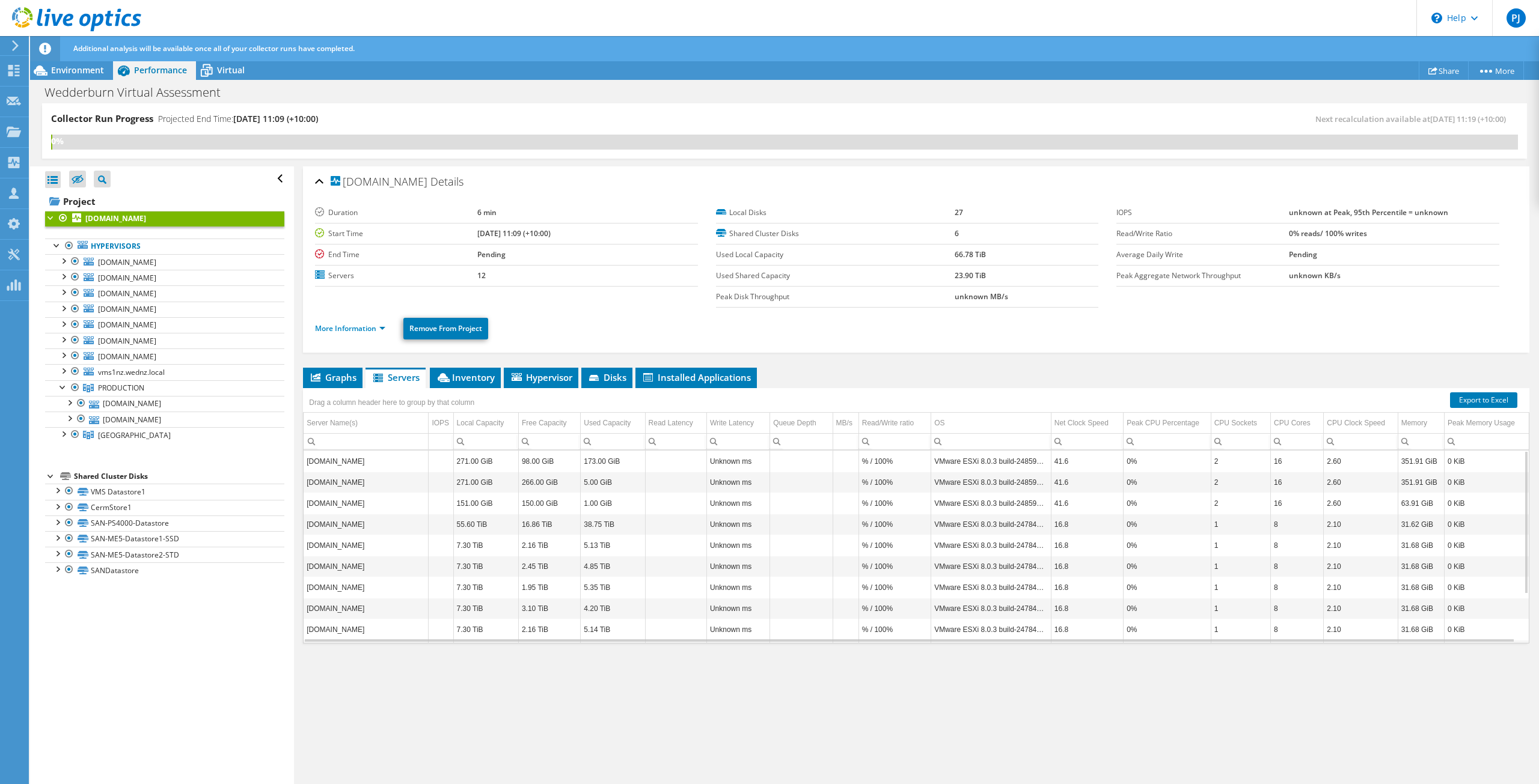
click at [342, 371] on li "Graphs" at bounding box center [332, 379] width 60 height 21
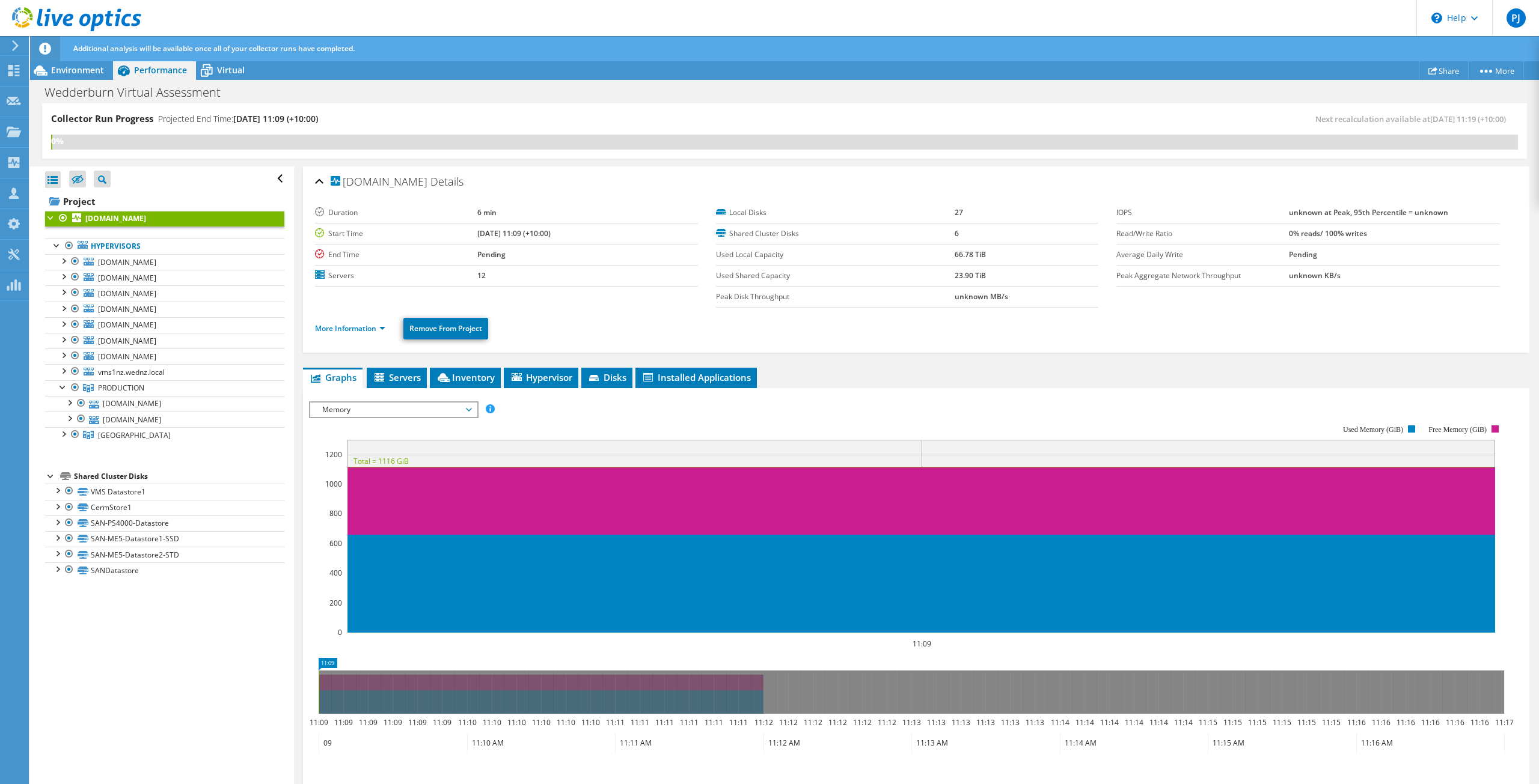
click at [112, 244] on link "Hypervisors" at bounding box center [164, 246] width 239 height 16
click at [220, 64] on div "Virtual" at bounding box center [225, 70] width 58 height 19
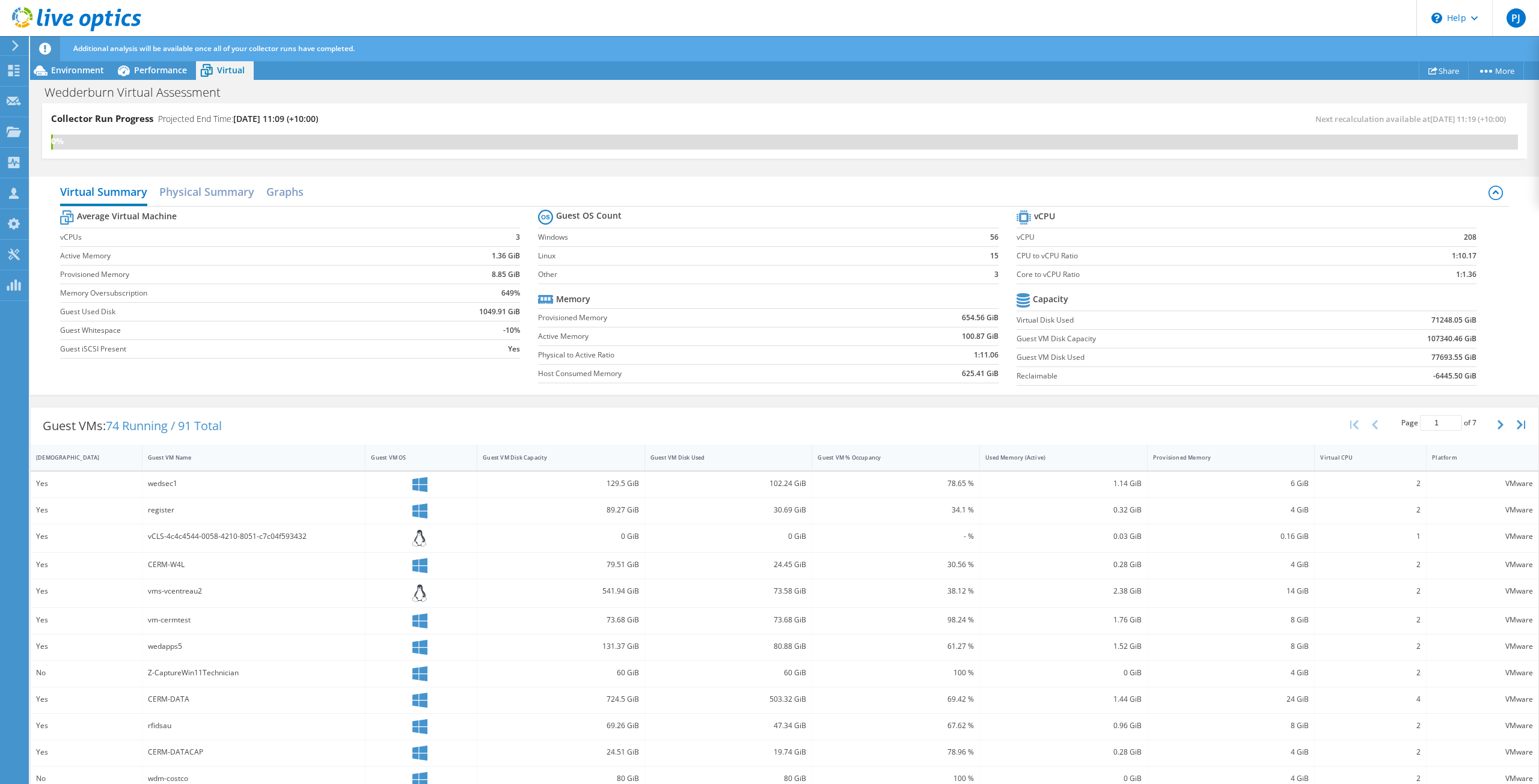
click at [80, 63] on div "Environment" at bounding box center [72, 70] width 83 height 19
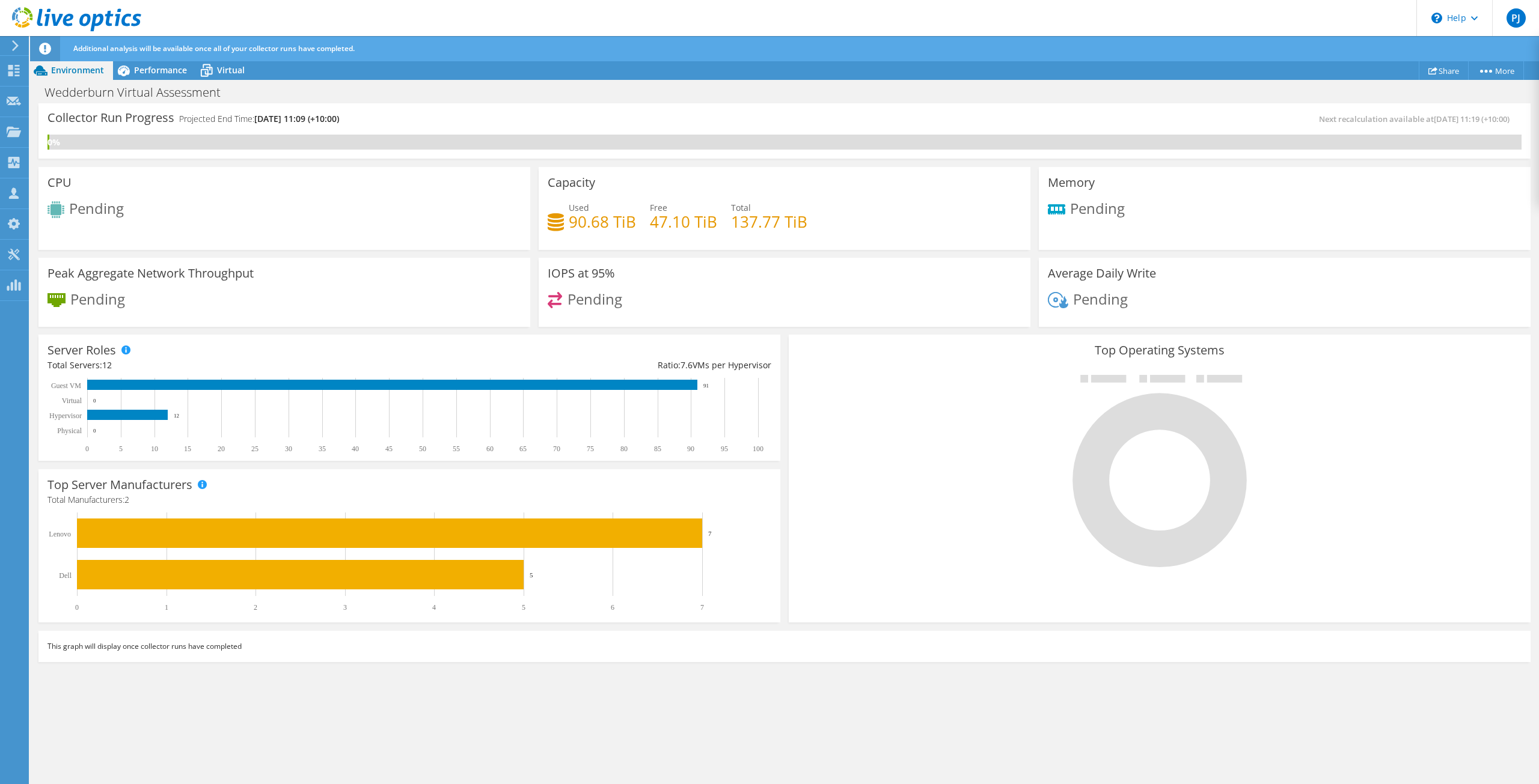
click at [161, 70] on span "Performance" at bounding box center [160, 69] width 53 height 11
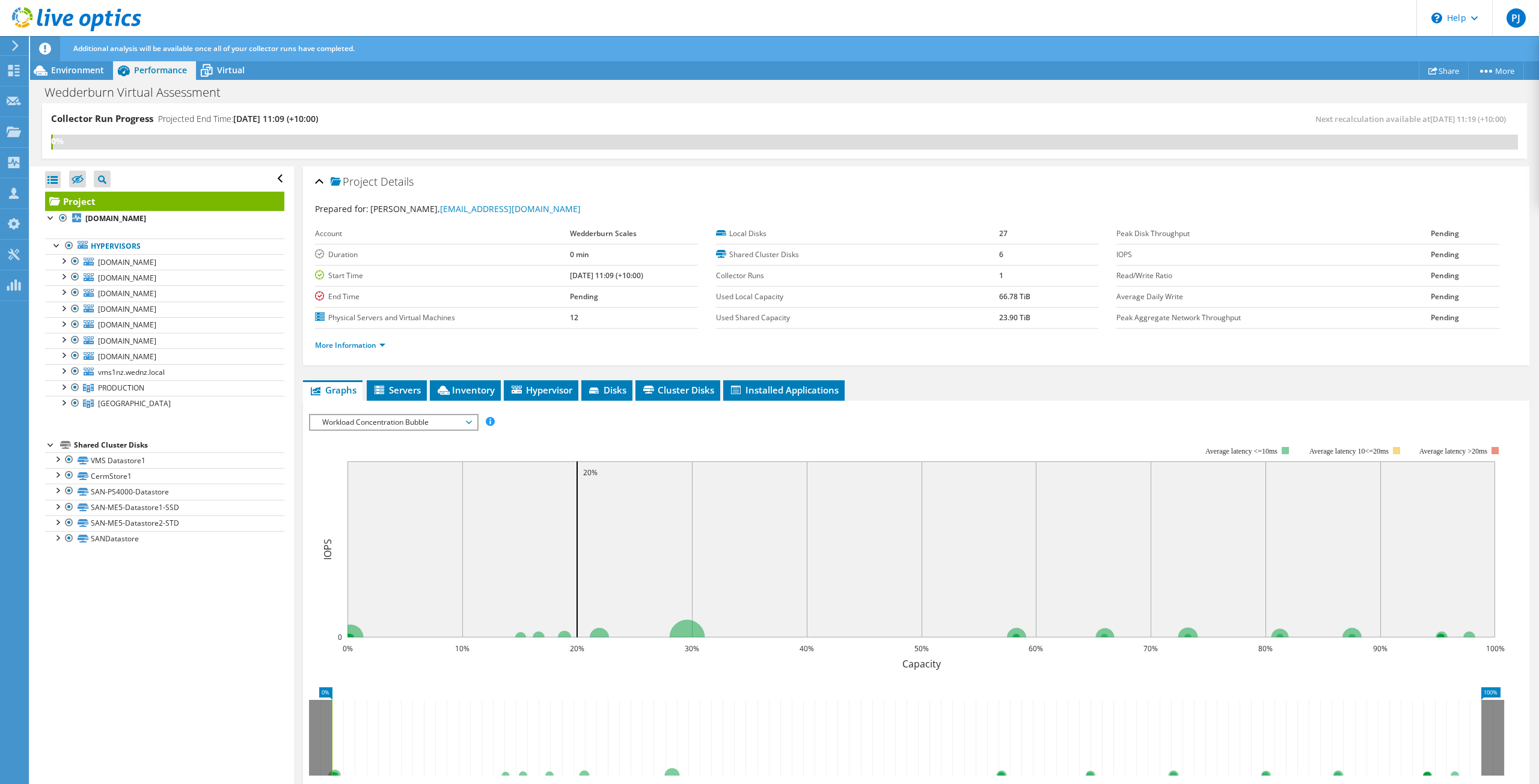
click at [399, 427] on span "Workload Concentration Bubble" at bounding box center [393, 422] width 155 height 15
click at [380, 445] on li "Disk Throughput" at bounding box center [393, 451] width 167 height 15
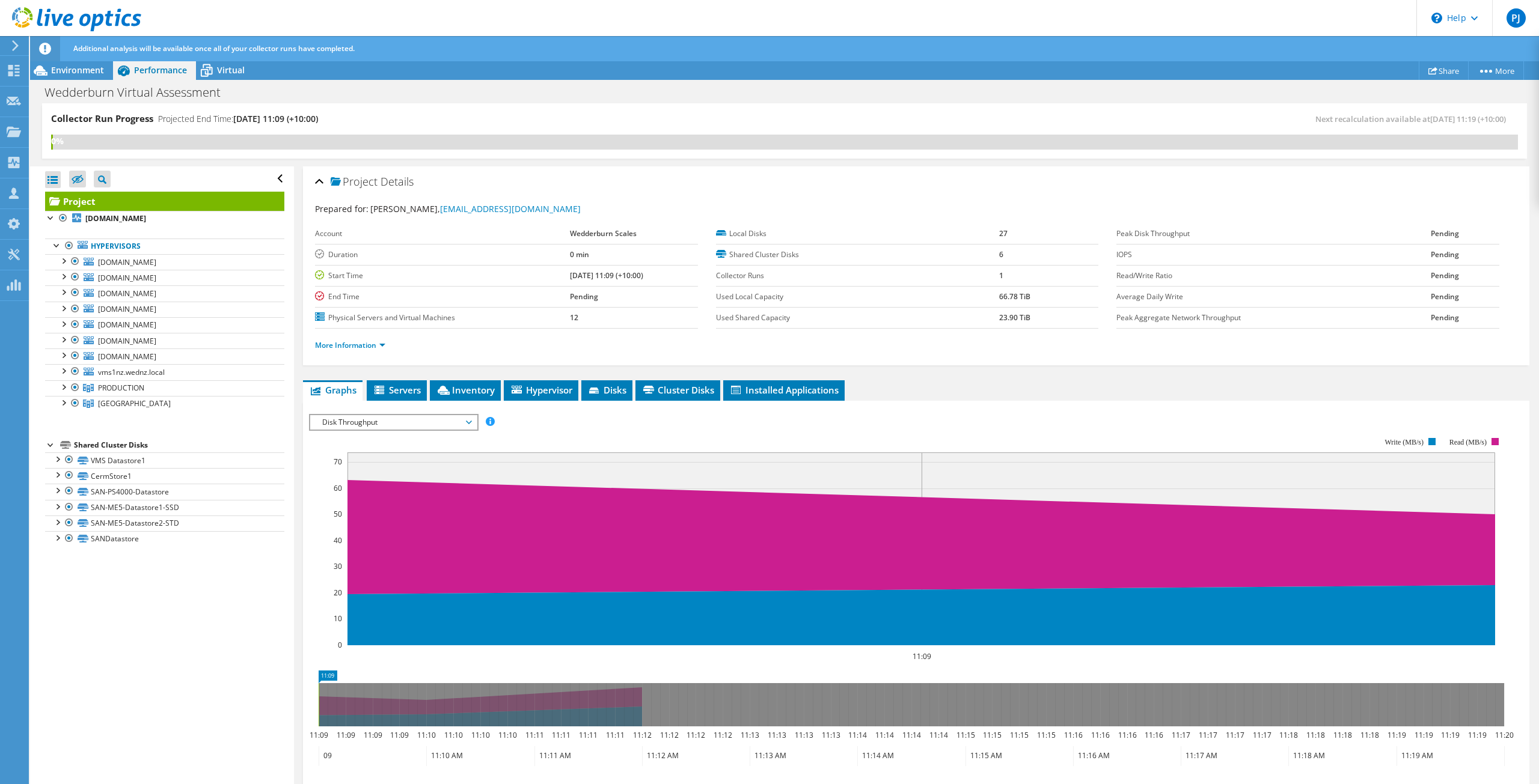
click at [381, 423] on span "Disk Throughput" at bounding box center [393, 422] width 155 height 15
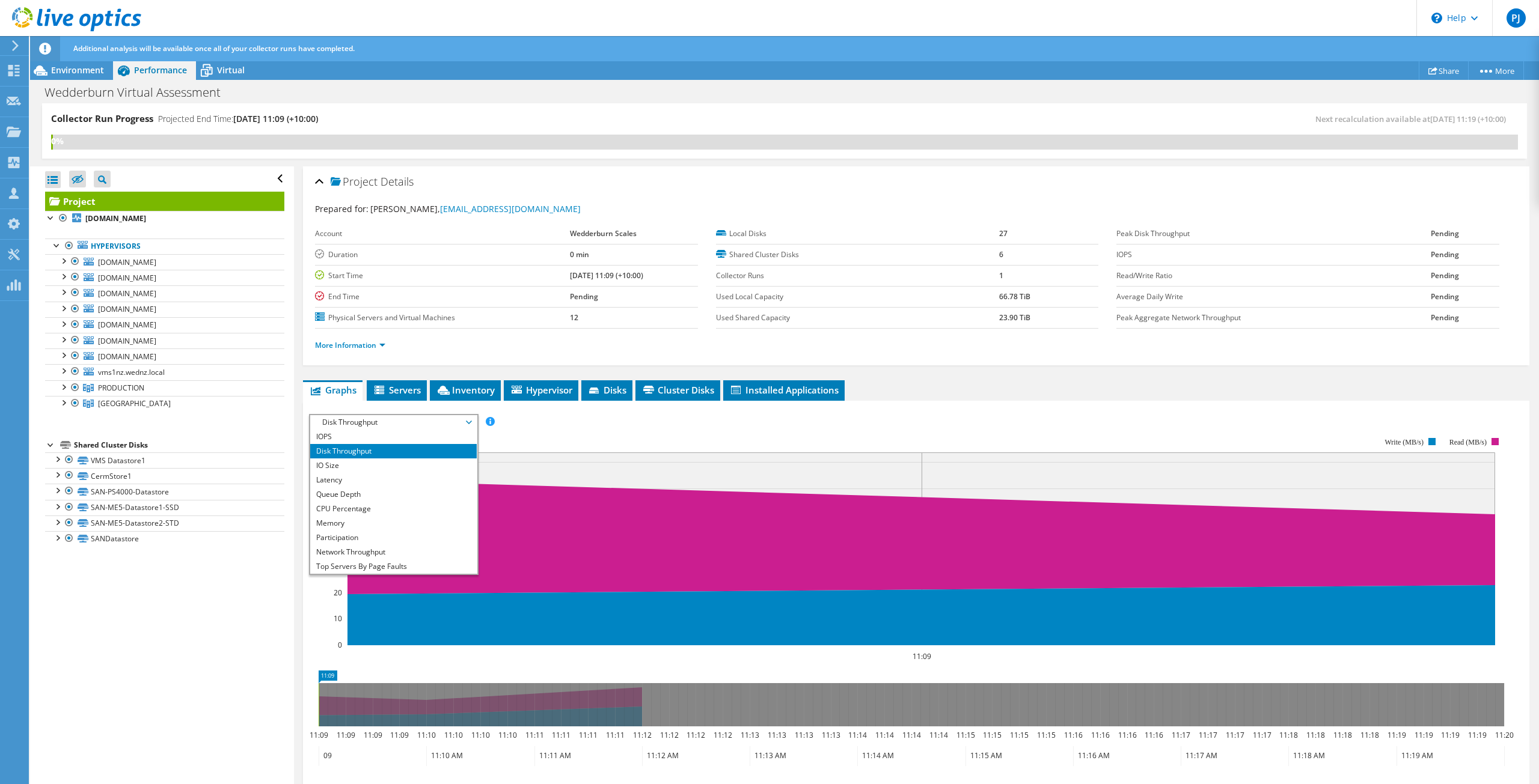
click at [356, 513] on li "CPU Percentage" at bounding box center [393, 509] width 167 height 15
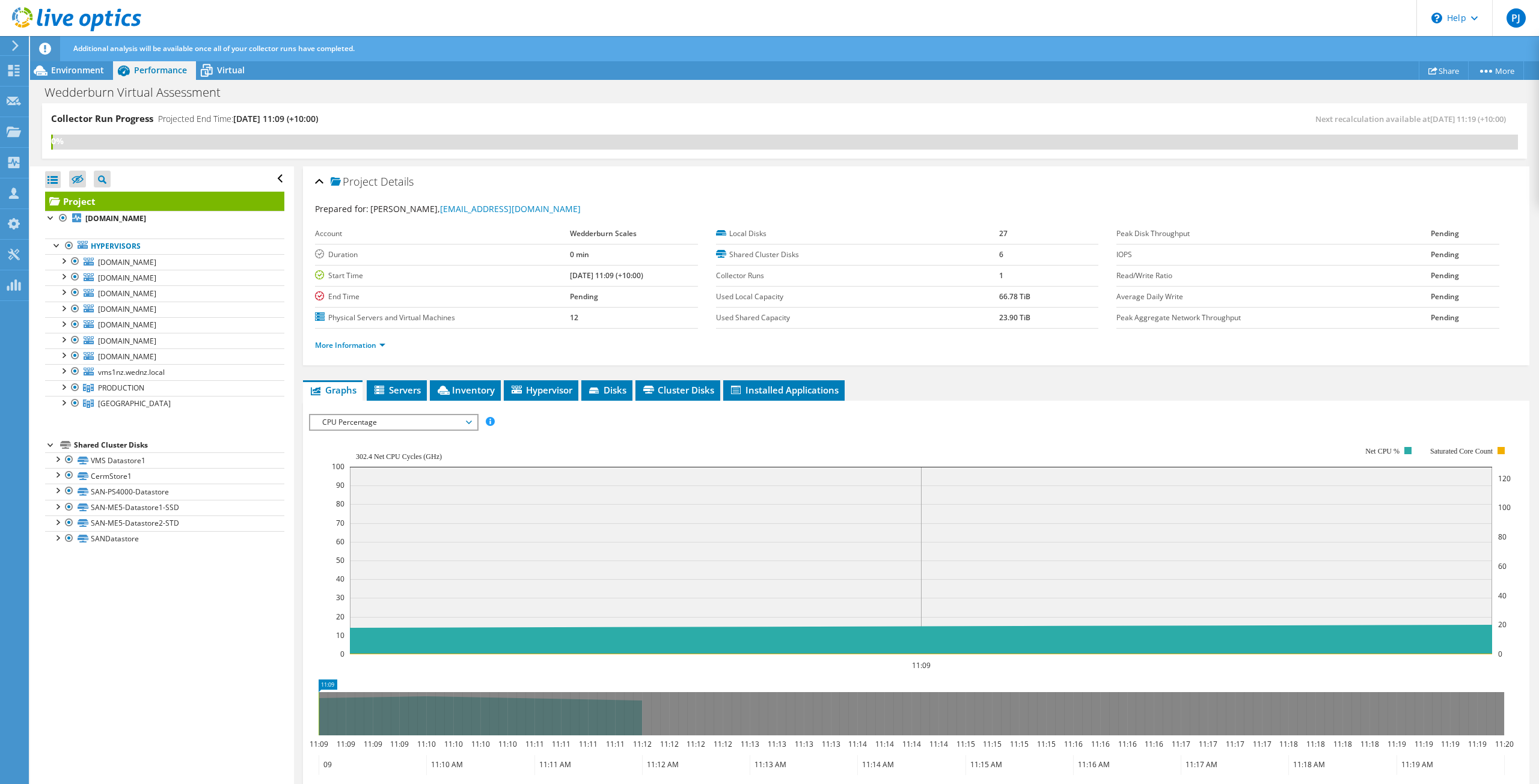
click at [398, 423] on span "CPU Percentage" at bounding box center [393, 422] width 155 height 15
click at [386, 539] on li "Network Throughput" at bounding box center [393, 538] width 167 height 15
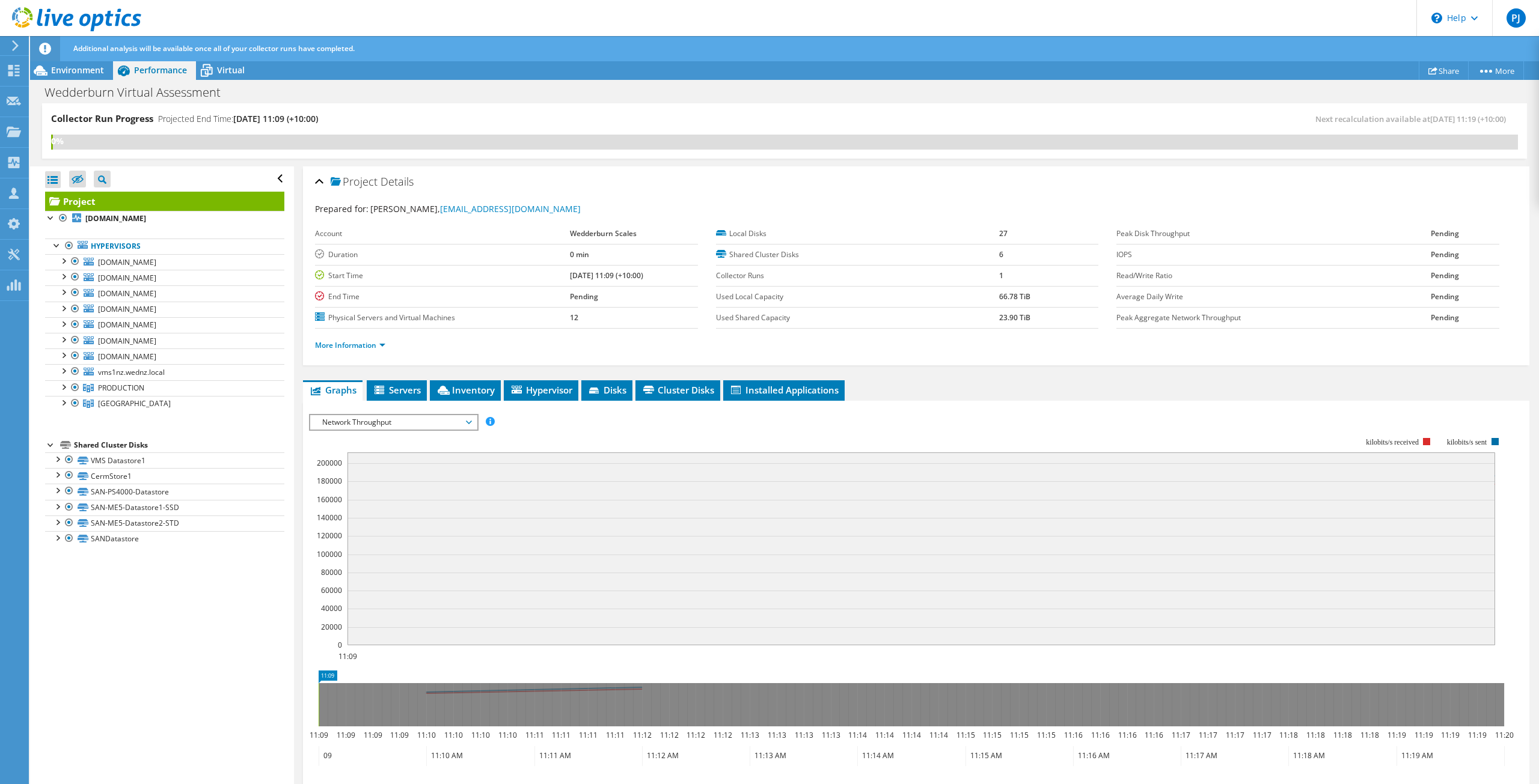
click at [392, 427] on span "Network Throughput" at bounding box center [393, 422] width 155 height 15
click at [373, 486] on li "Queue Depth" at bounding box center [393, 480] width 167 height 15
click at [72, 64] on span "Environment" at bounding box center [77, 69] width 53 height 11
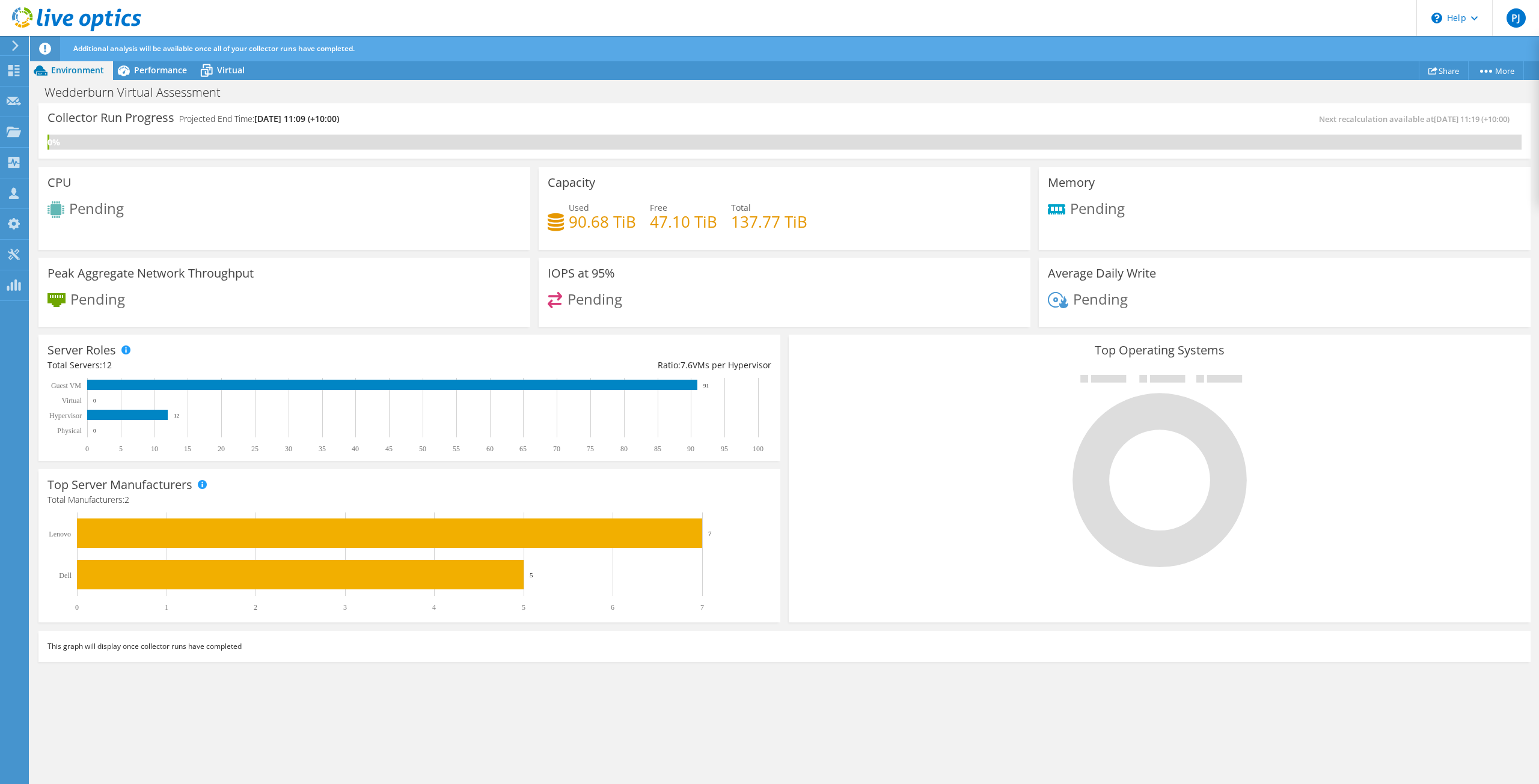
click at [241, 65] on span "Virtual" at bounding box center [231, 69] width 28 height 11
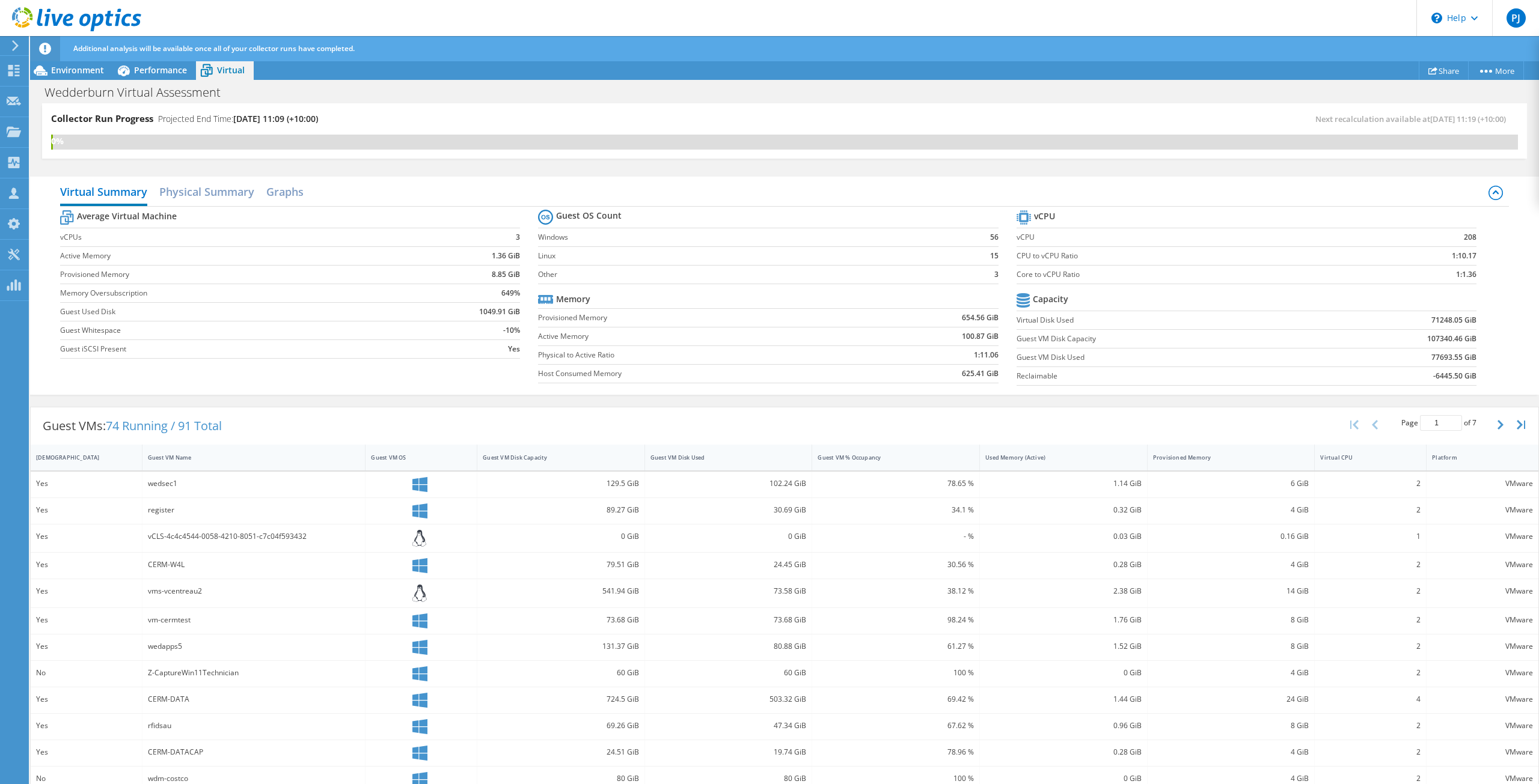
click at [0, 0] on link "Project Details" at bounding box center [0, 0] width 0 height 0
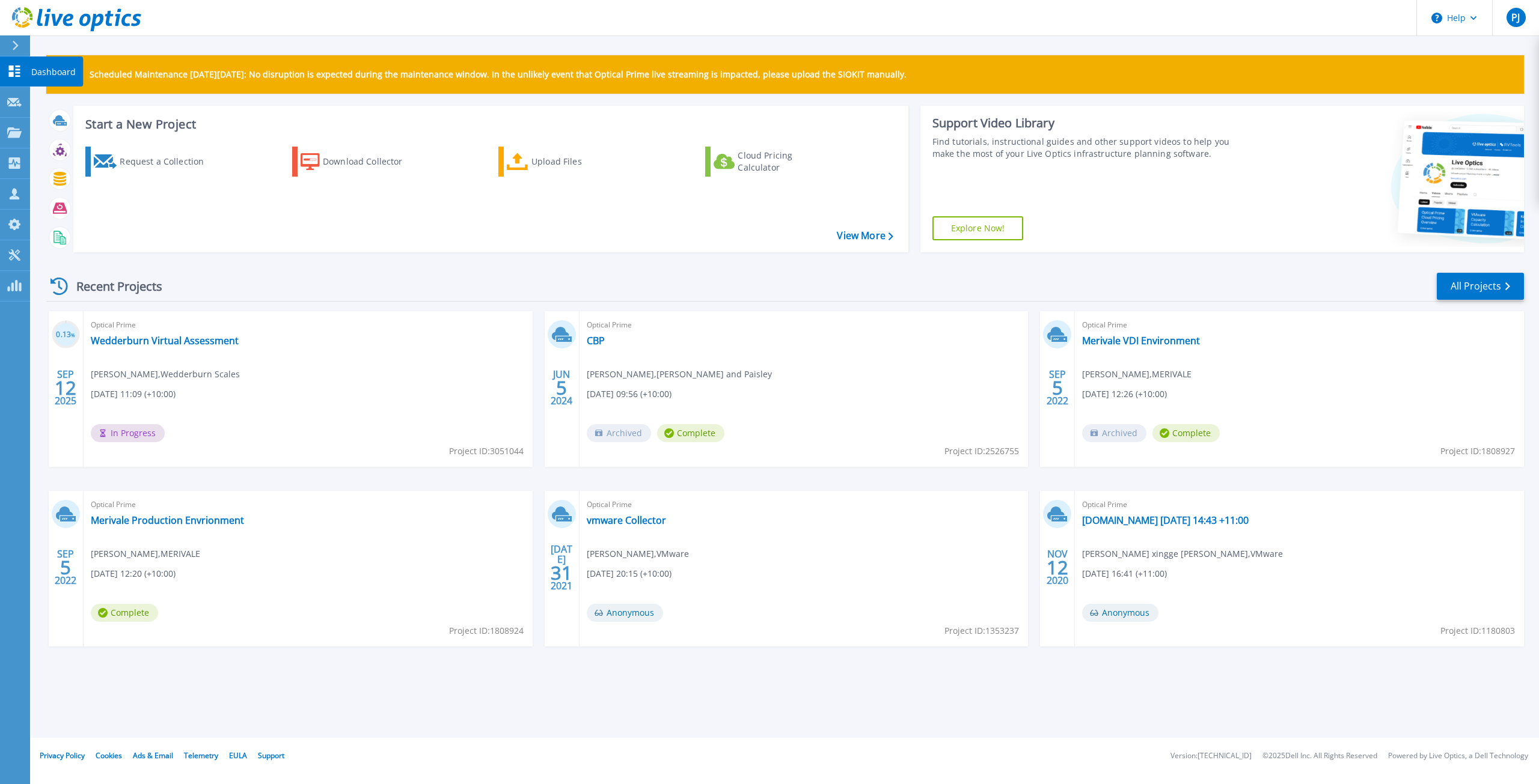
click at [16, 70] on icon at bounding box center [14, 71] width 11 height 11
click at [132, 339] on link "Wedderburn Virtual Assessment" at bounding box center [164, 341] width 148 height 12
